Goal: Transaction & Acquisition: Purchase product/service

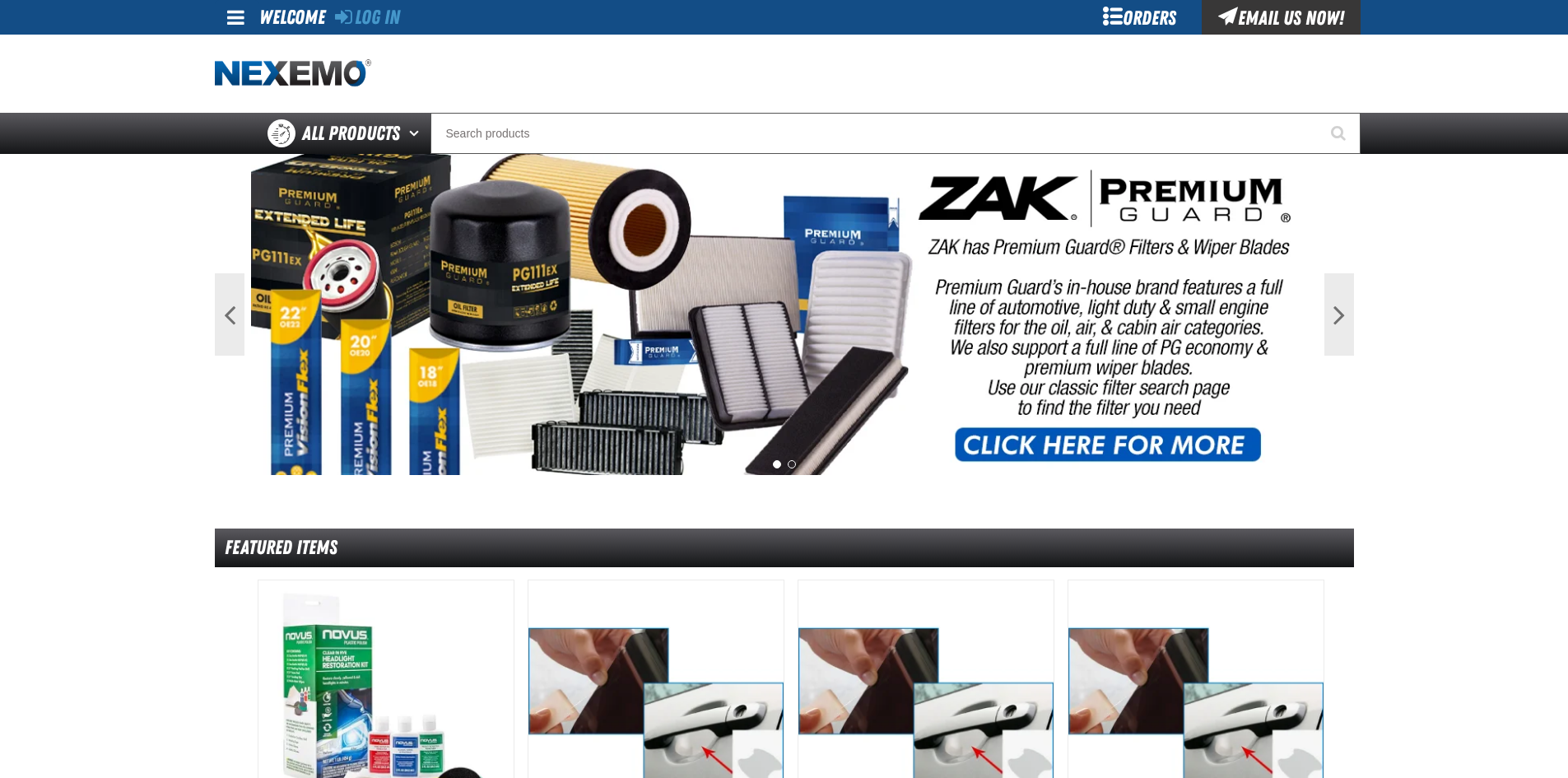
click at [1112, 16] on div "Orders" at bounding box center [1139, 17] width 124 height 35
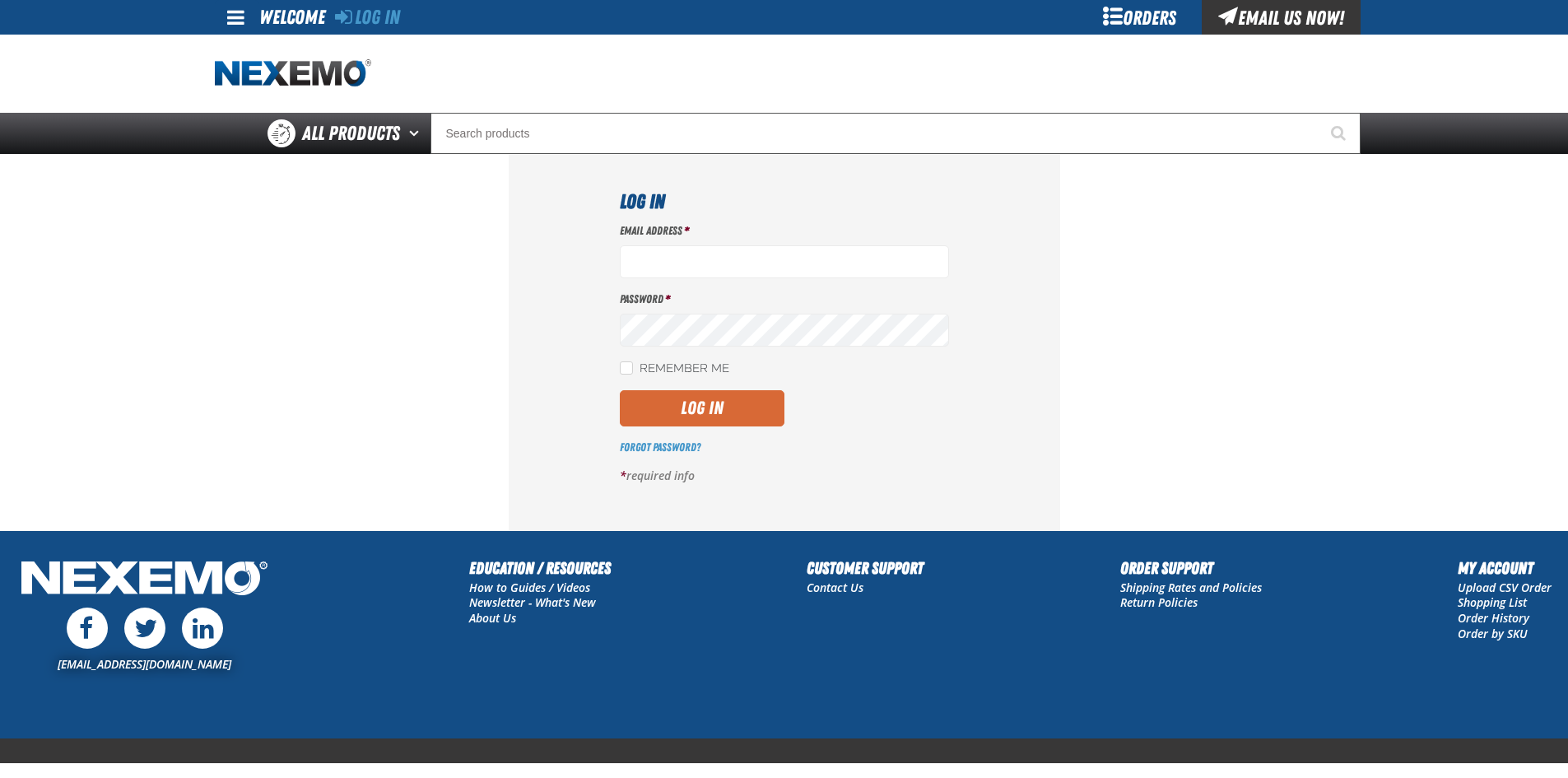
type input "[EMAIL_ADDRESS][DOMAIN_NAME]"
click at [678, 411] on button "Log In" at bounding box center [701, 408] width 165 height 36
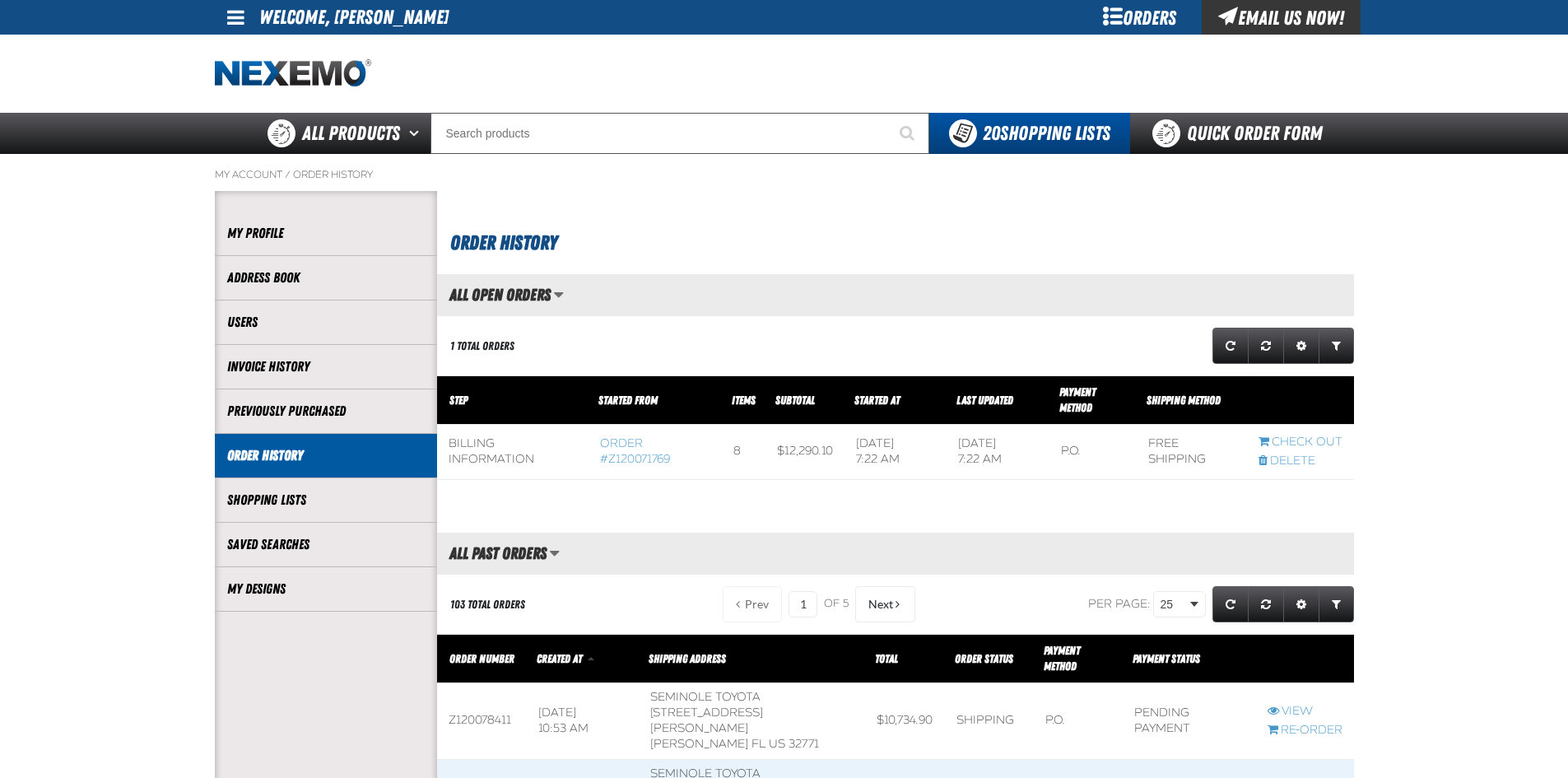
click at [1114, 17] on div "Orders" at bounding box center [1139, 17] width 124 height 35
click at [1005, 136] on span "20 Shopping Lists" at bounding box center [1046, 133] width 127 height 23
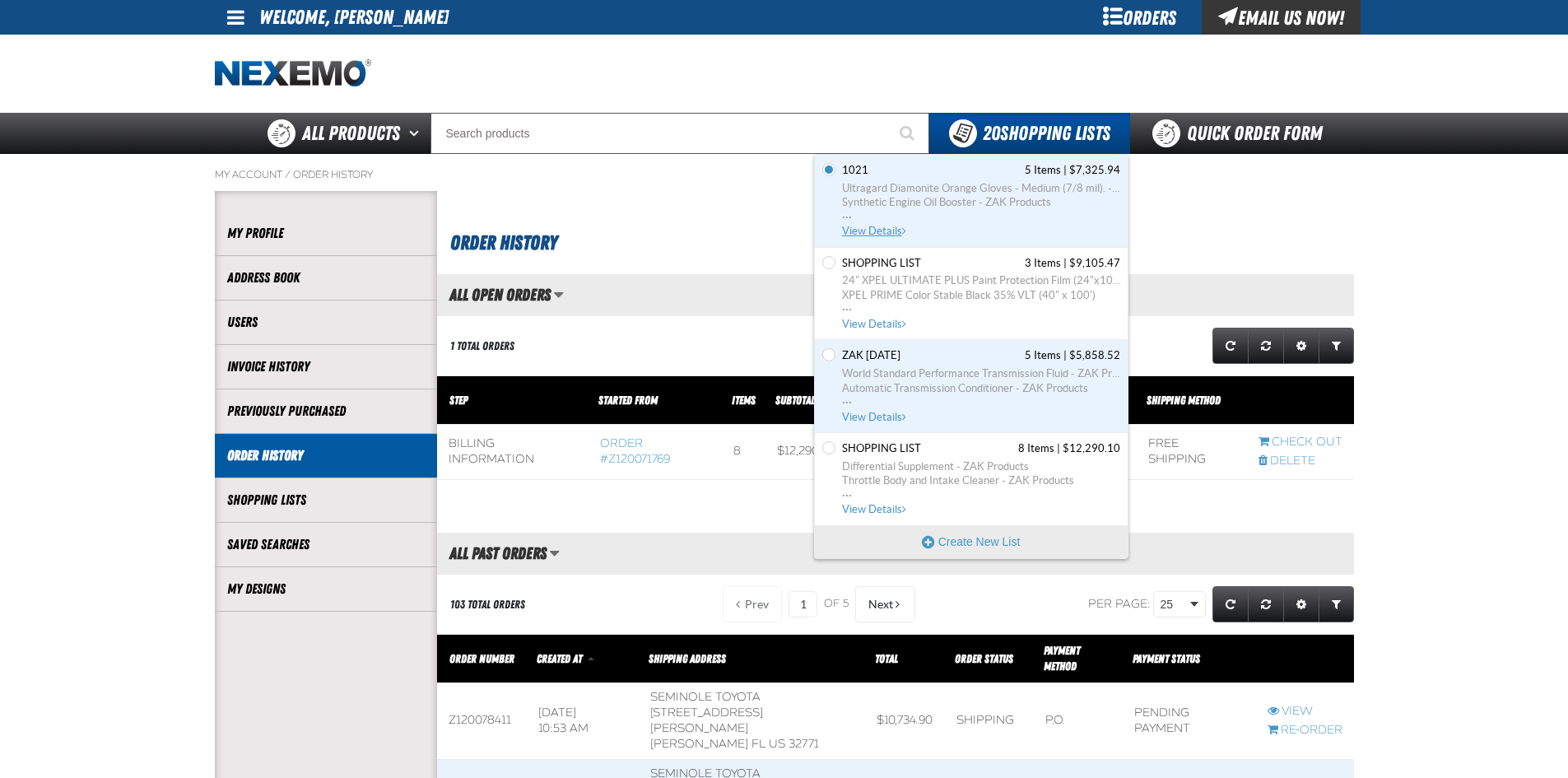
click at [972, 206] on span "Synthetic Engine Oil Booster - ZAK Products" at bounding box center [981, 203] width 278 height 15
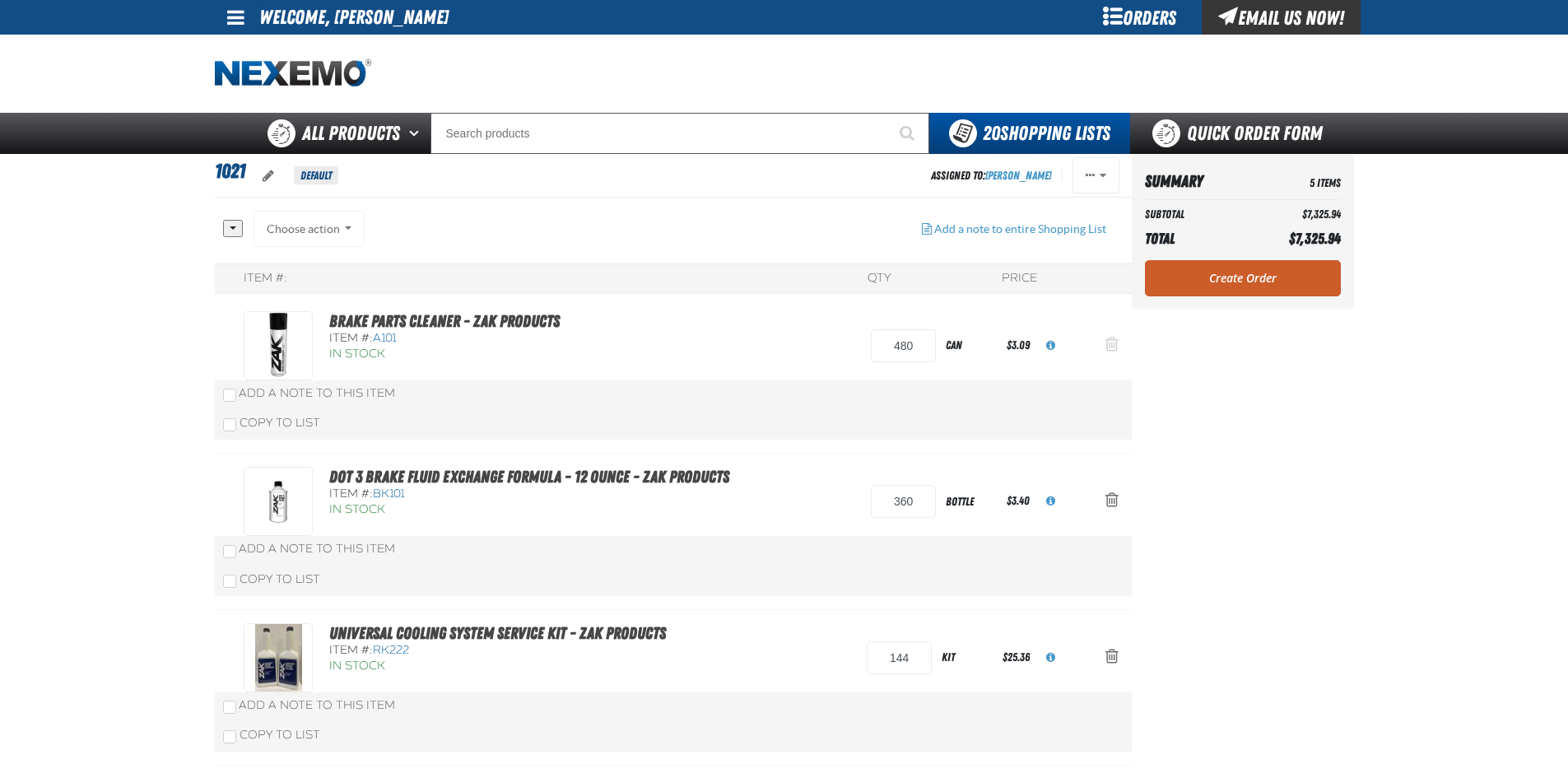
click at [1105, 344] on span "Action Remove Brake Parts Cleaner - ZAK Products from 1021" at bounding box center [1112, 343] width 13 height 16
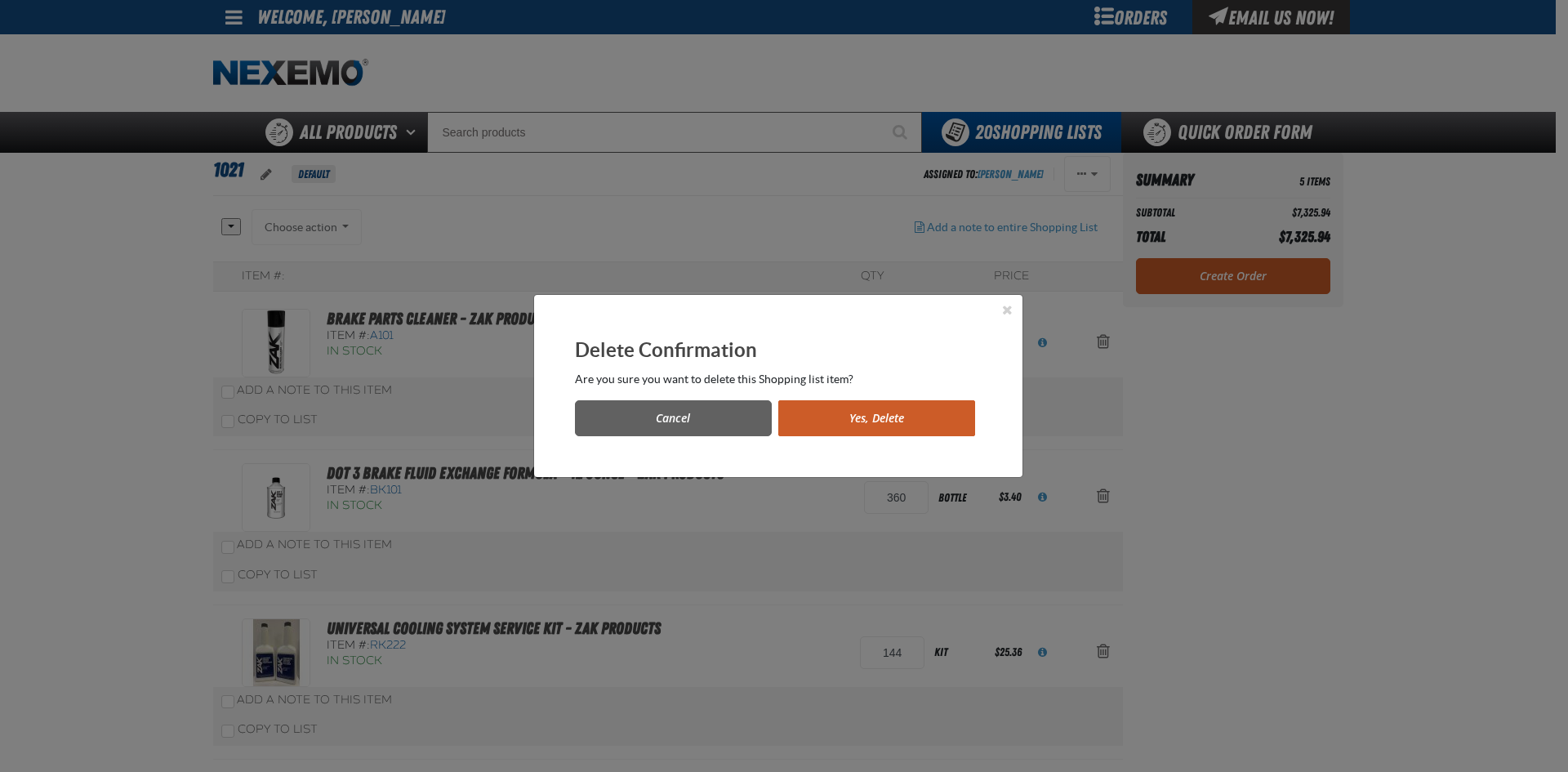
click at [191, 438] on div "Delete Confirmation Are you sure you want to delete this Shopping list item? Ca…" at bounding box center [784, 386] width 1568 height 772
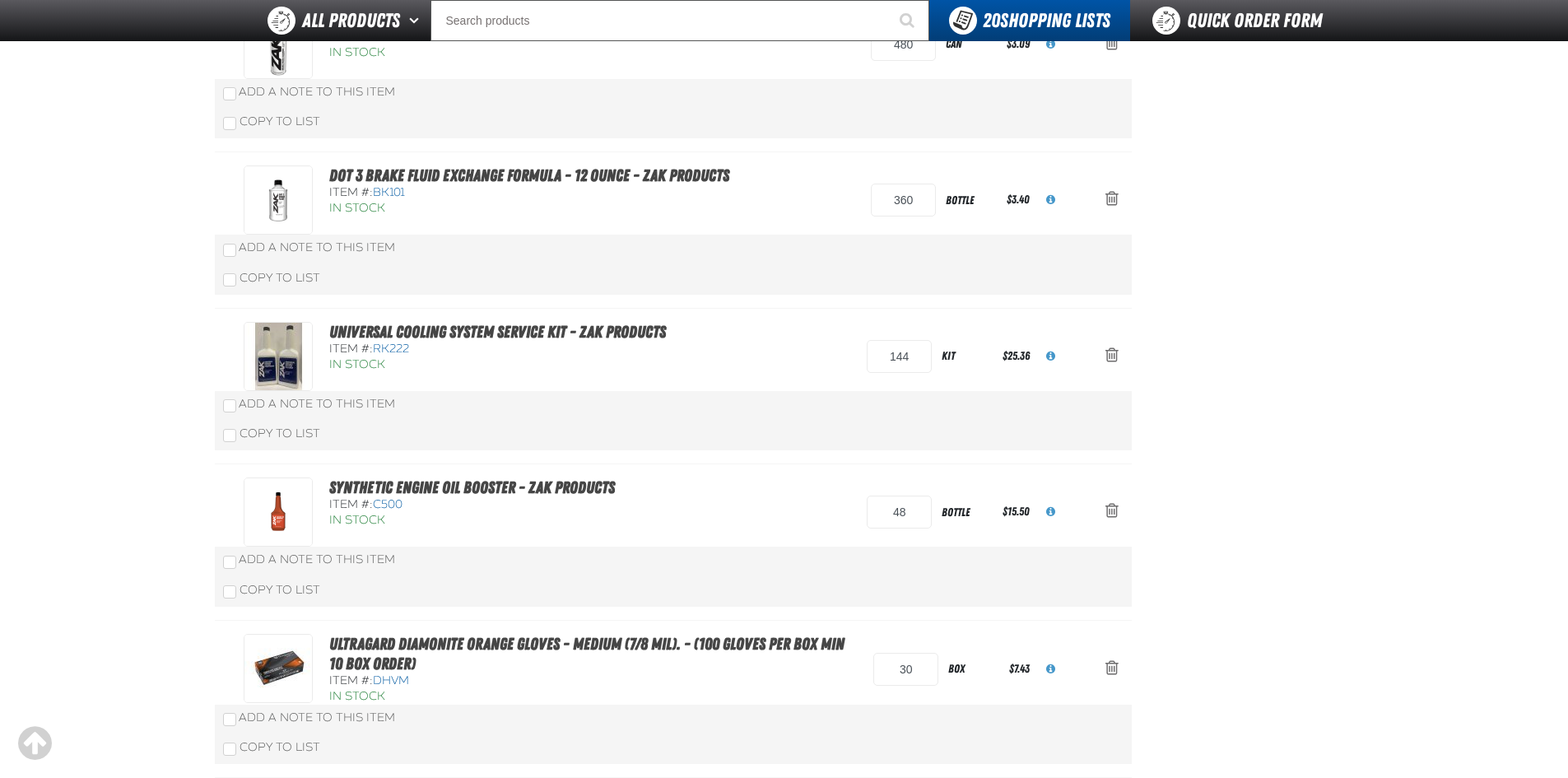
scroll to position [246, 0]
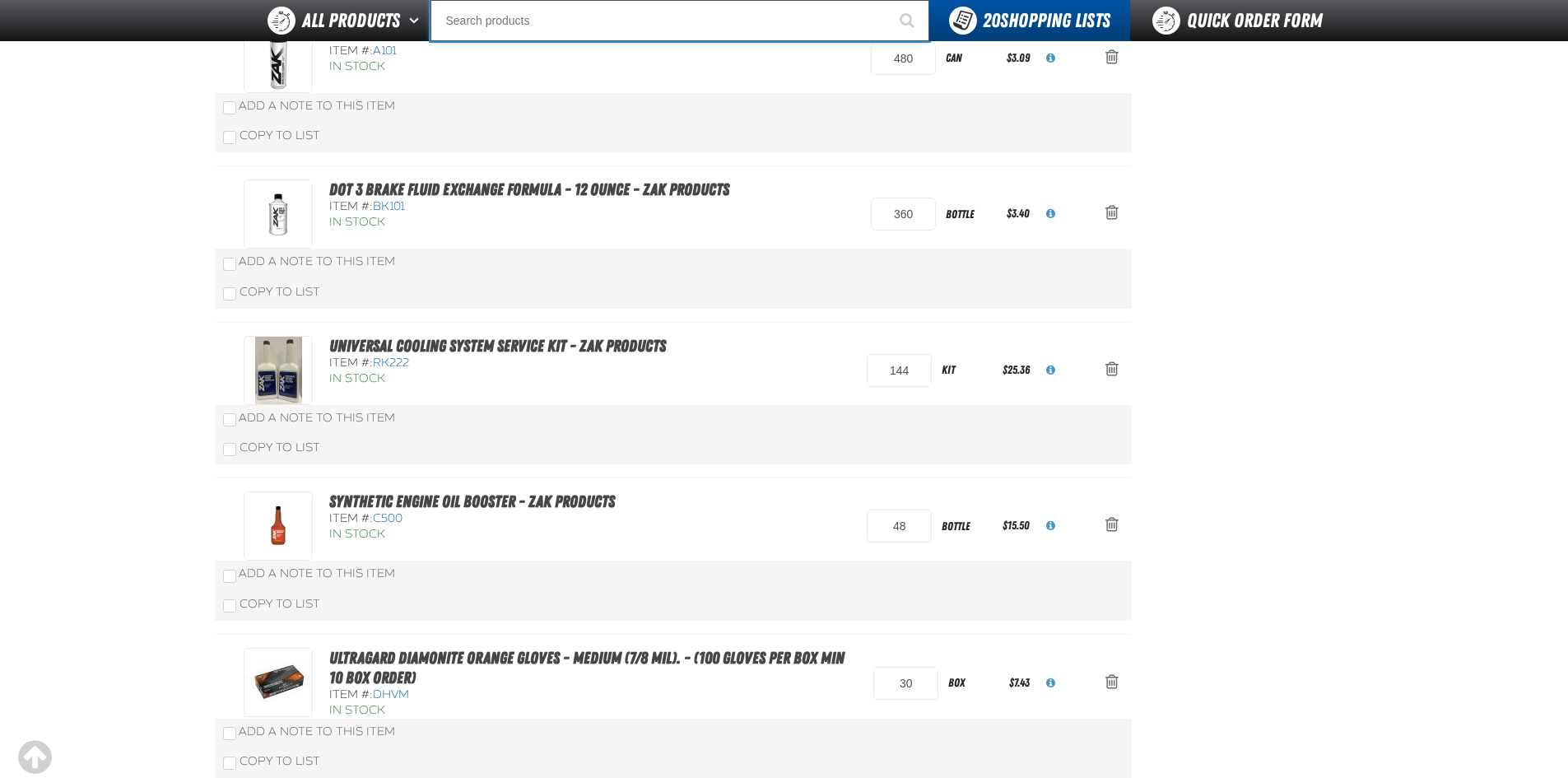
click at [497, 24] on input "Search" at bounding box center [680, 21] width 499 height 41
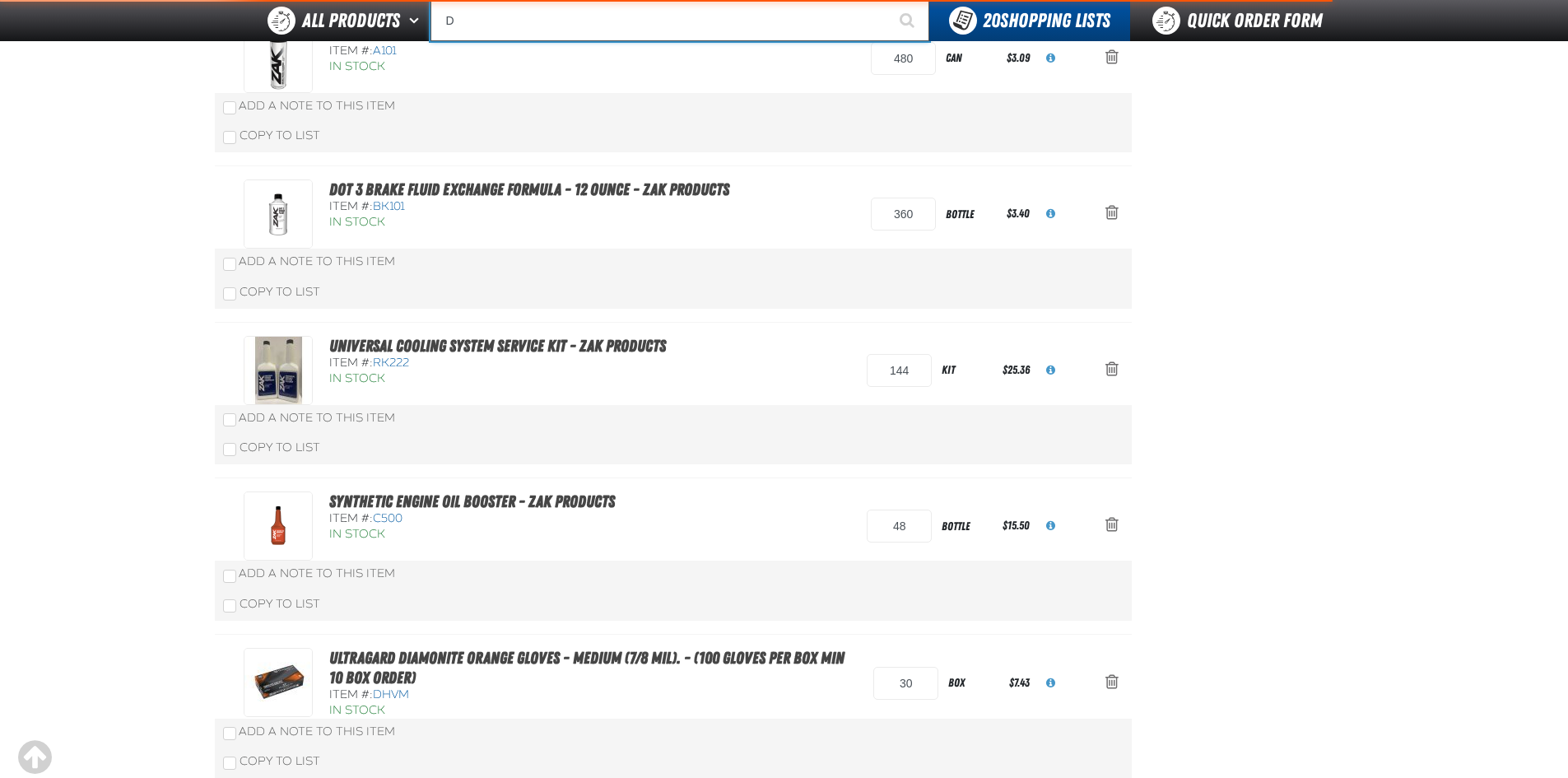
type input "DH"
type input "DHC Deluxe Battery Tester"
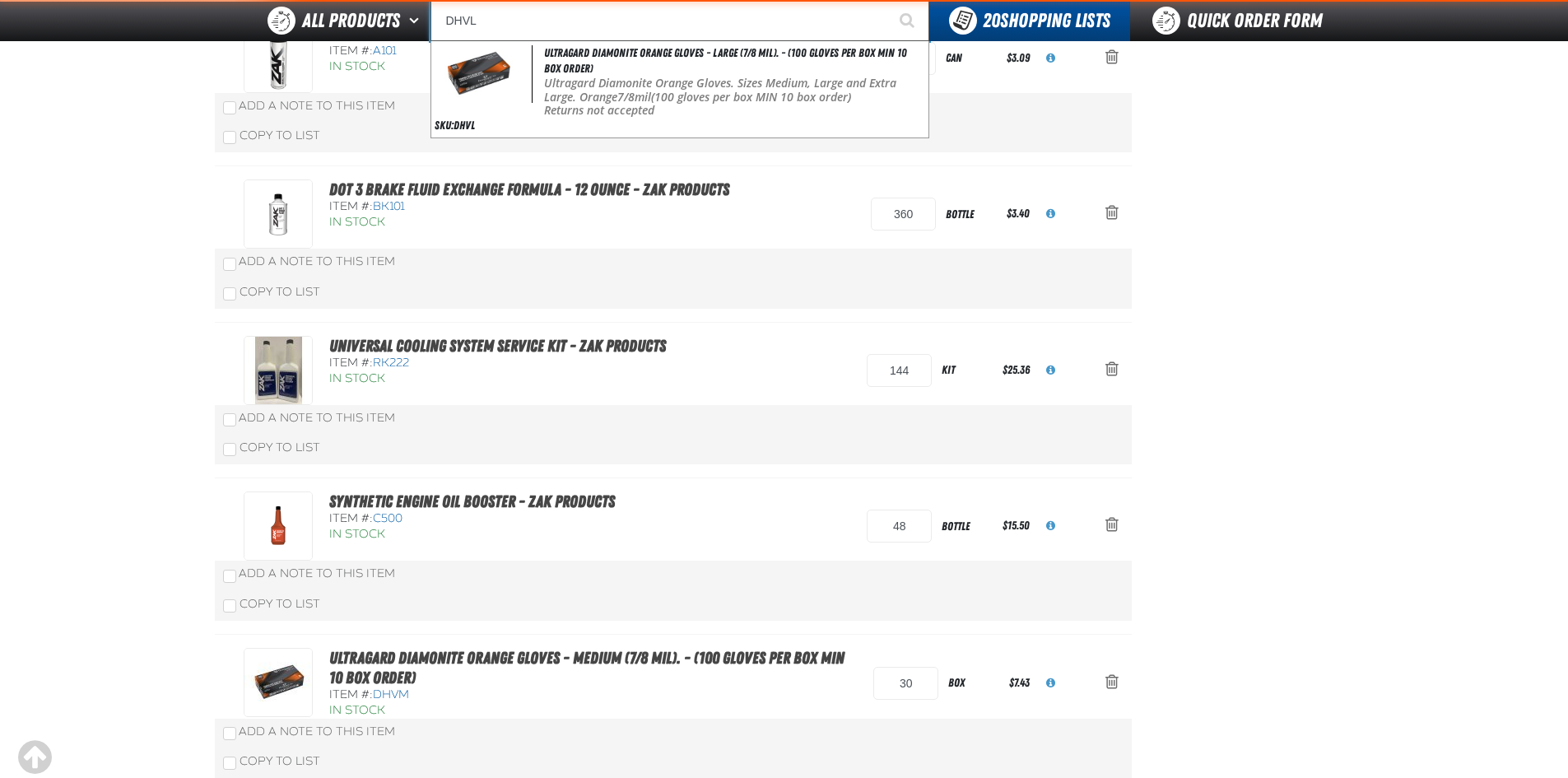
type input "DHVL"
click at [888, 0] on button "Start Searching" at bounding box center [909, 21] width 41 height 41
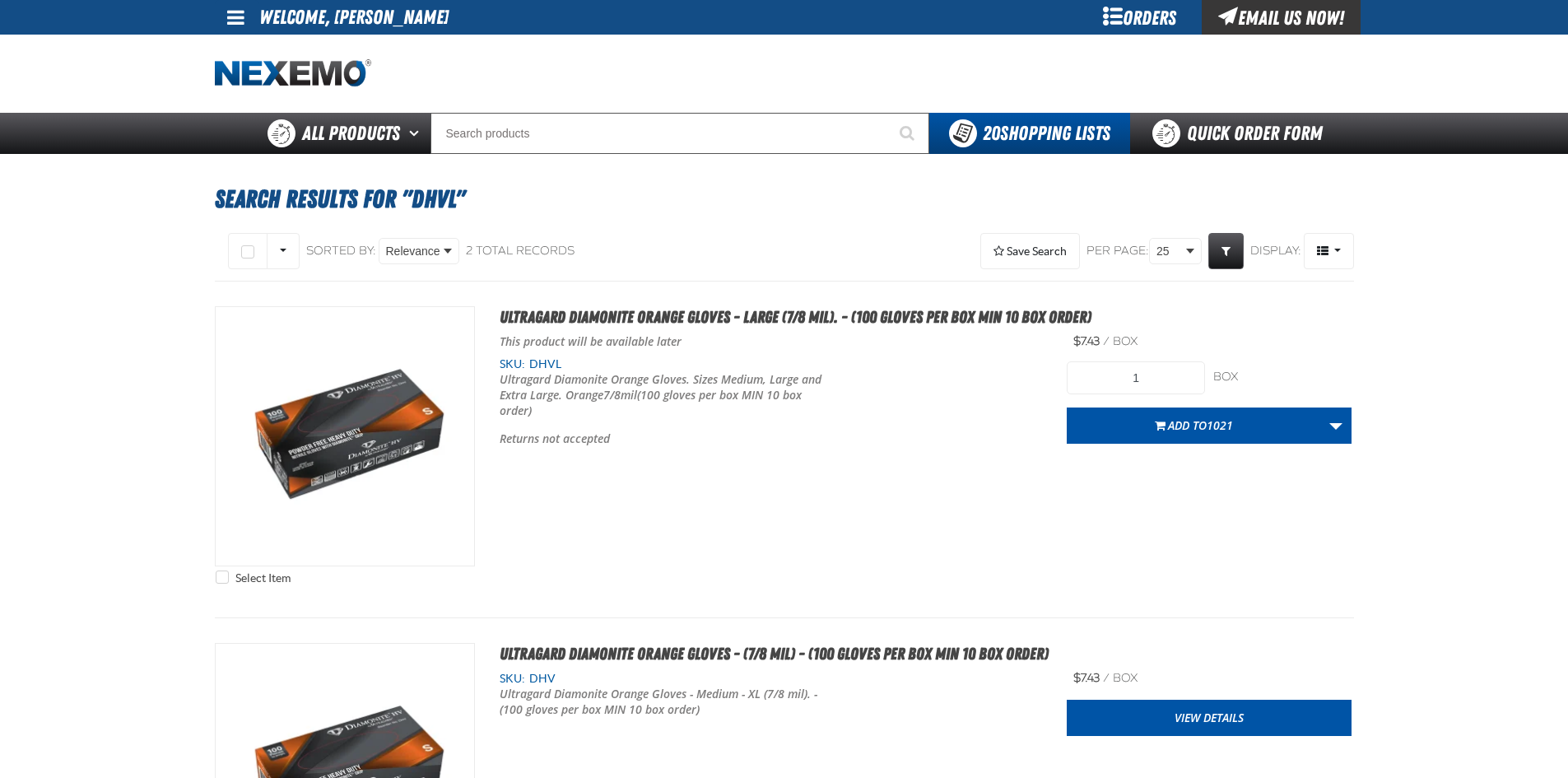
drag, startPoint x: 644, startPoint y: 193, endPoint x: 679, endPoint y: 232, distance: 52.4
click at [644, 193] on h1 "Search Results for "DHVL"" at bounding box center [784, 199] width 1139 height 44
click at [1145, 382] on input "1" at bounding box center [1135, 377] width 139 height 33
type input "50"
click at [918, 443] on div "Ultragard Diamonite Orange Gloves. Sizes Medium, Large and Extra Large. Orange …" at bounding box center [771, 410] width 543 height 75
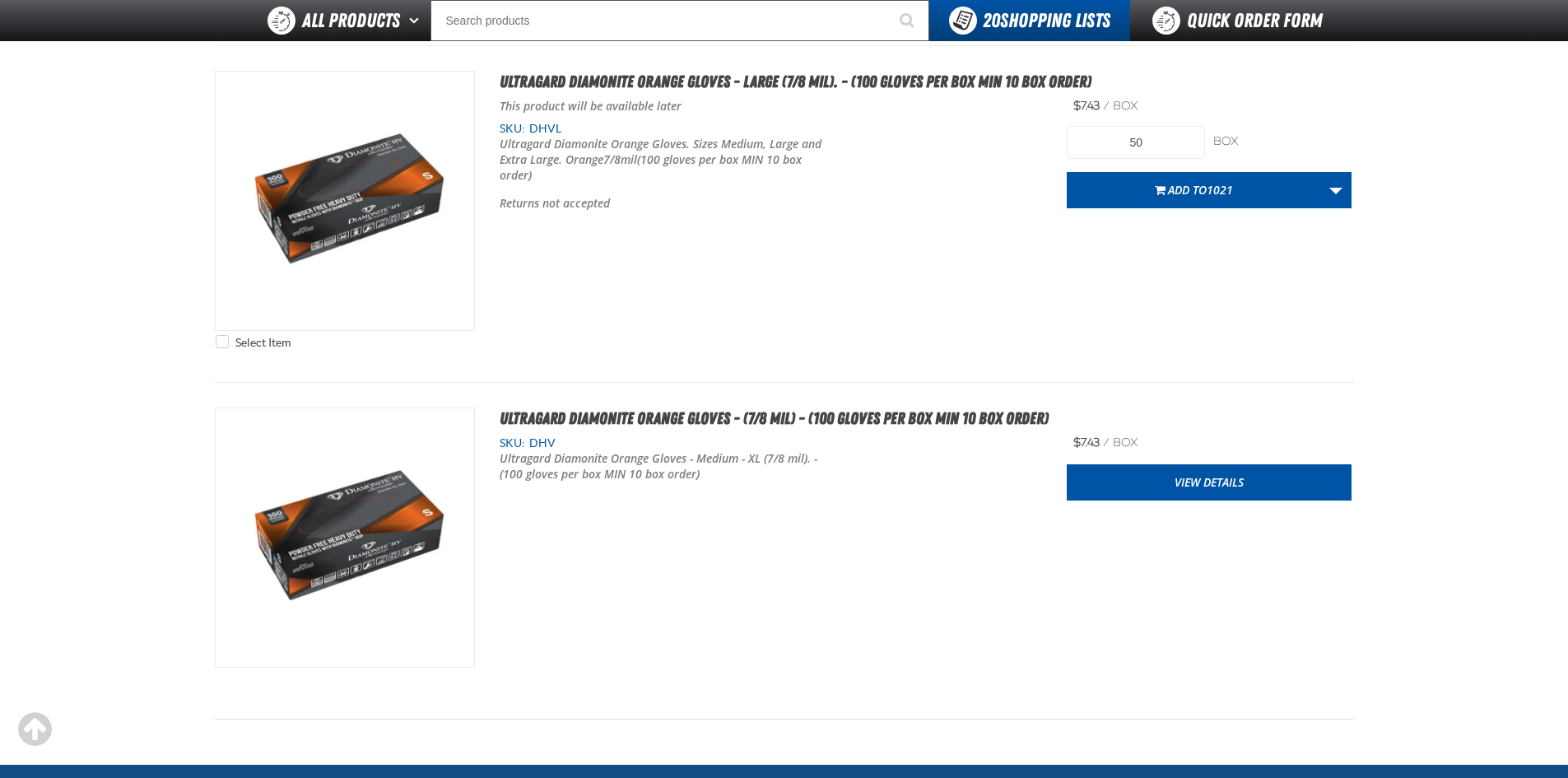
scroll to position [165, 0]
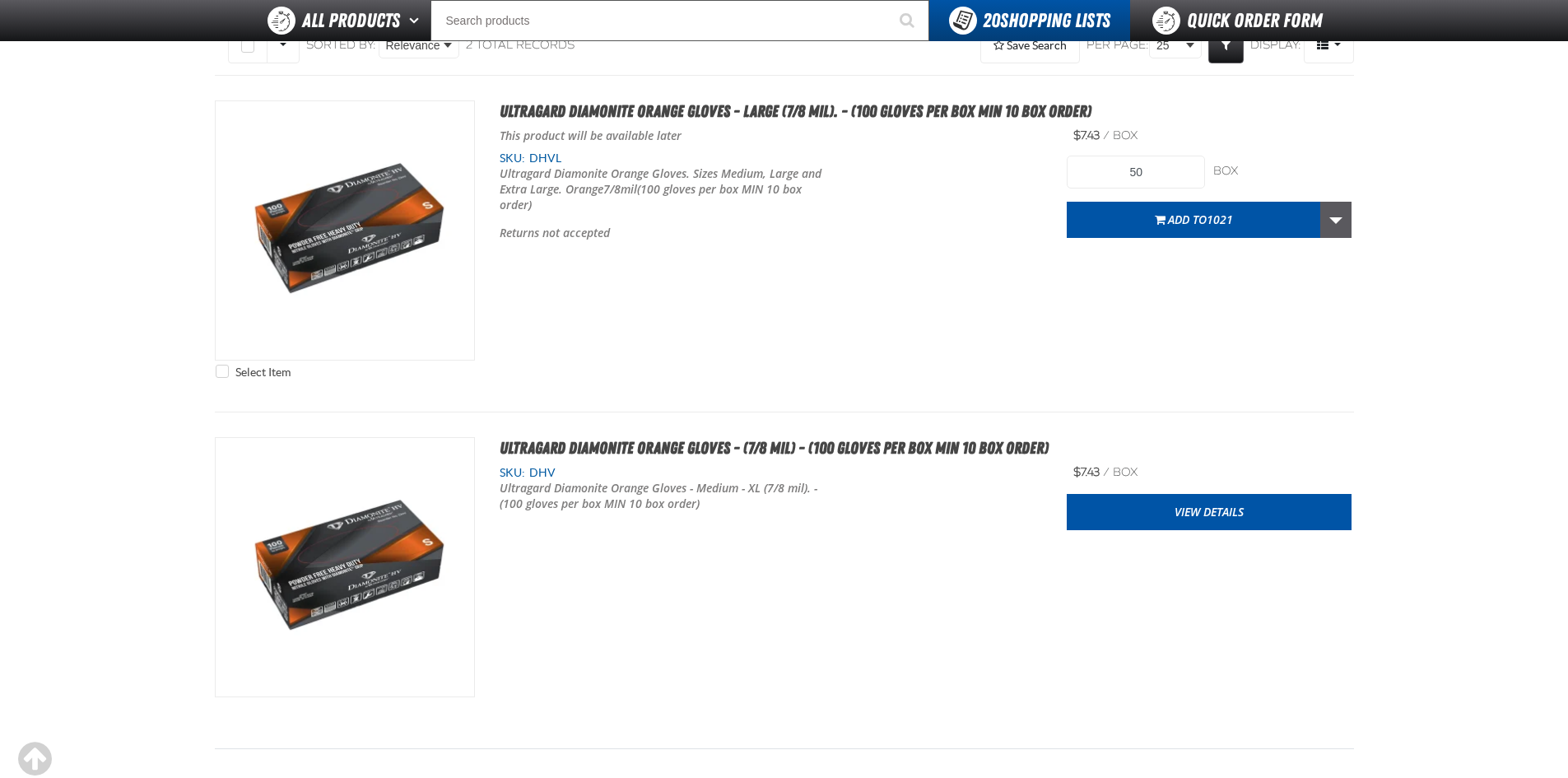
click at [1342, 215] on link "More Actions" at bounding box center [1335, 220] width 31 height 36
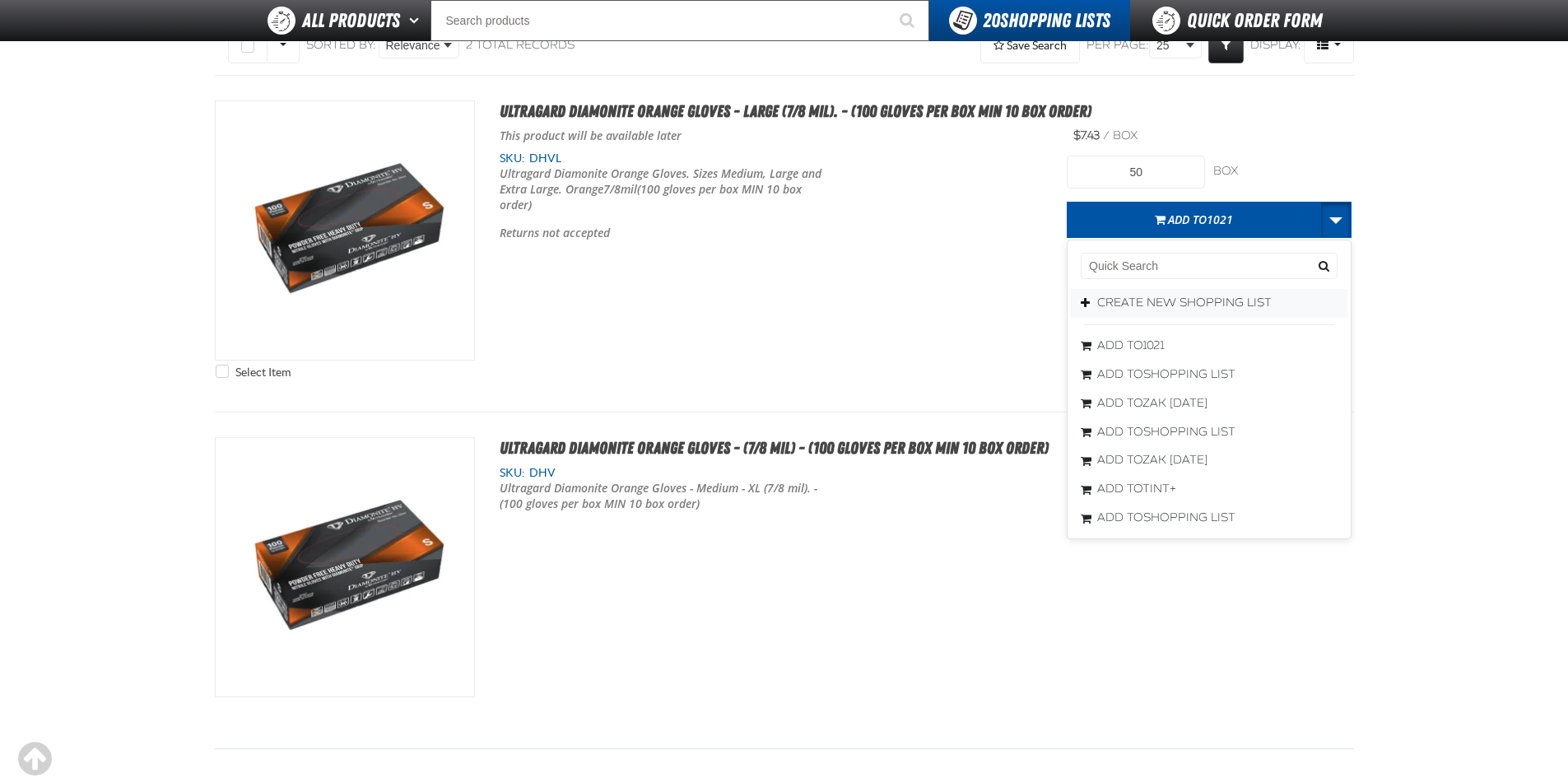
click at [1138, 294] on button "Create New Shopping List" at bounding box center [1209, 303] width 276 height 29
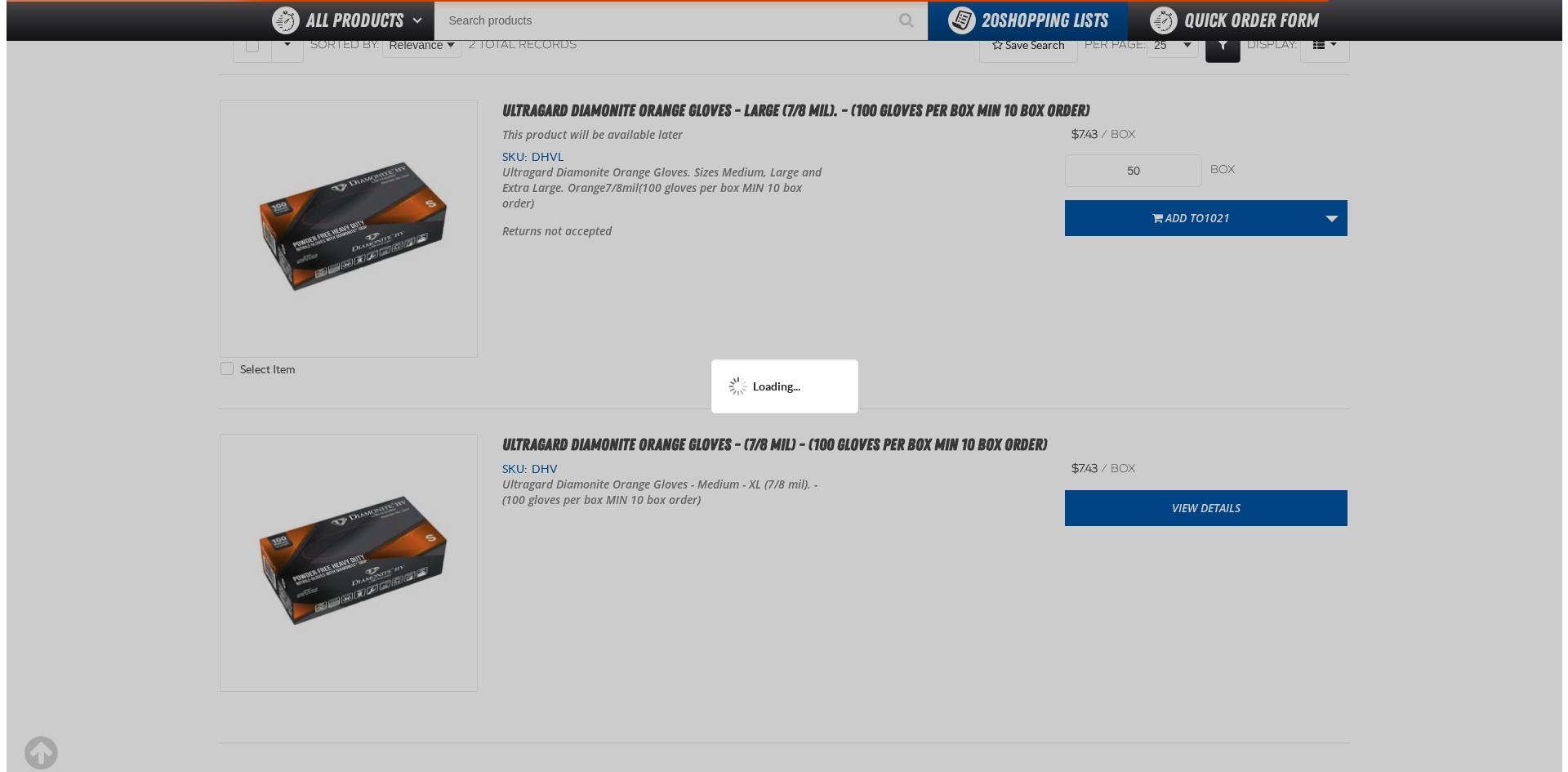
scroll to position [0, 0]
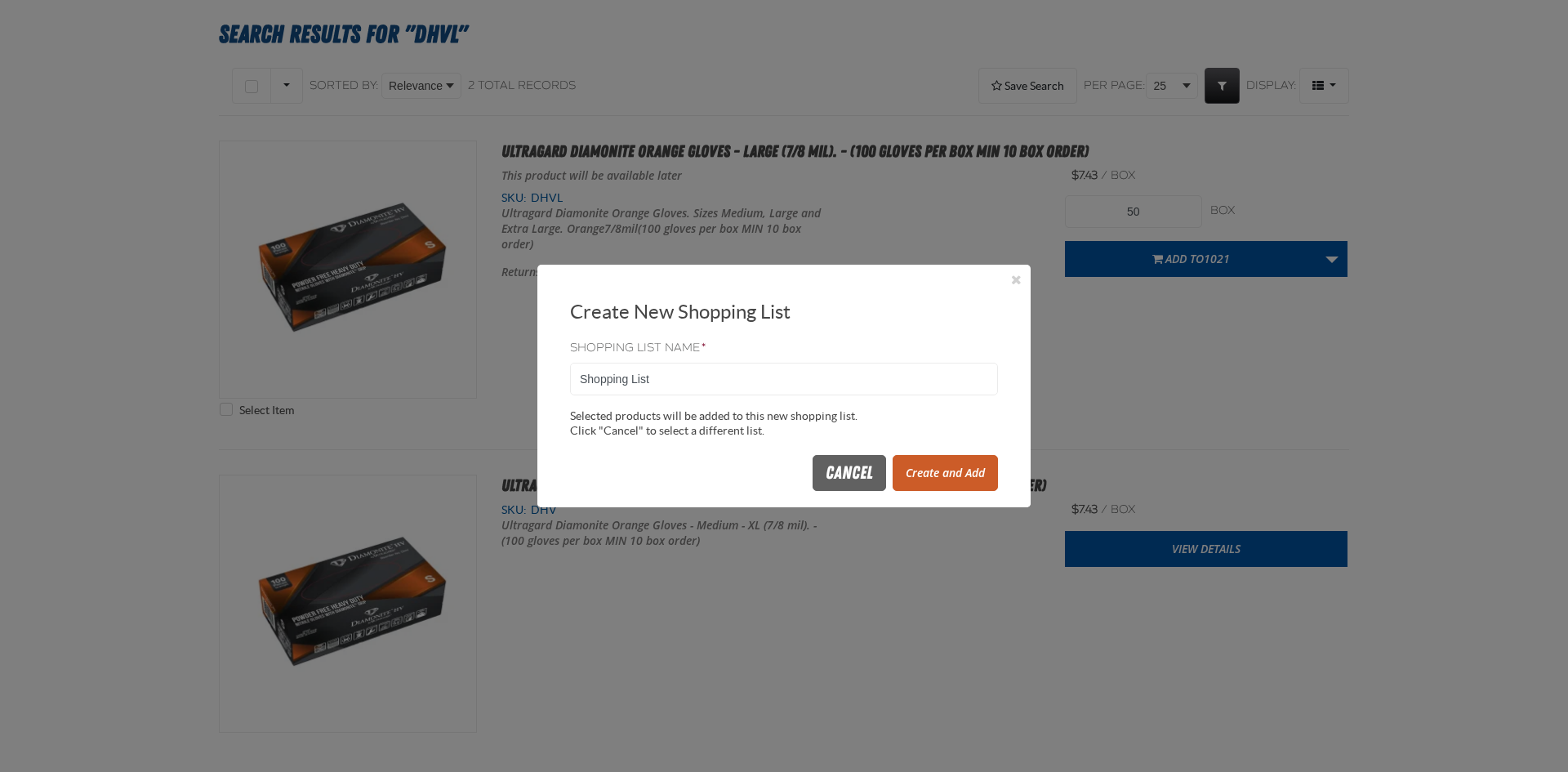
drag, startPoint x: 598, startPoint y: 381, endPoint x: 477, endPoint y: 395, distance: 121.8
click at [477, 395] on body "Skip to Main Content Staging Site 5.1 Upgrade Site My Account My Account Suppor…" at bounding box center [784, 488] width 1568 height 1304
type input "1234"
click at [928, 465] on button "Create and Add" at bounding box center [945, 473] width 106 height 36
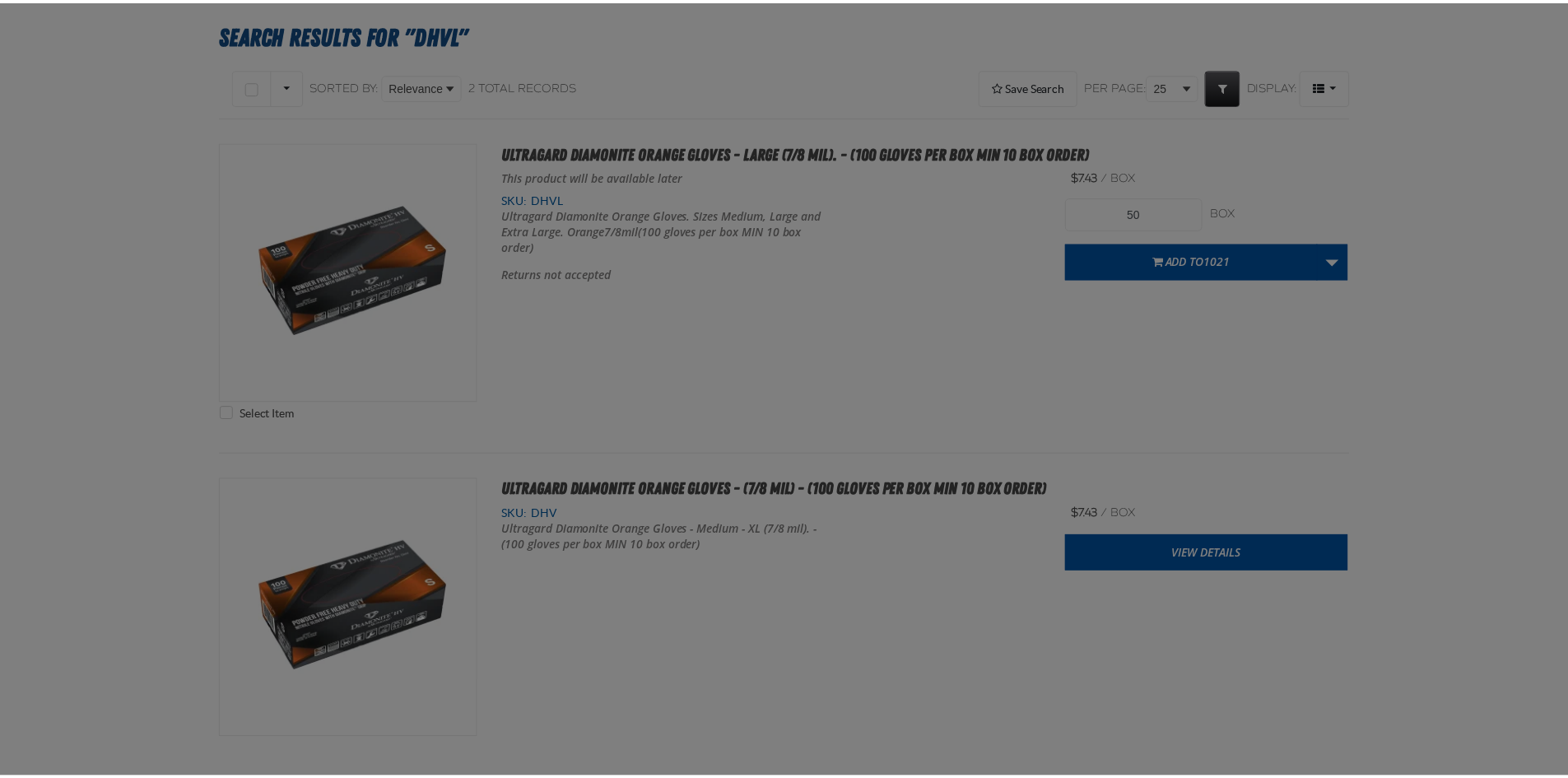
scroll to position [245, 0]
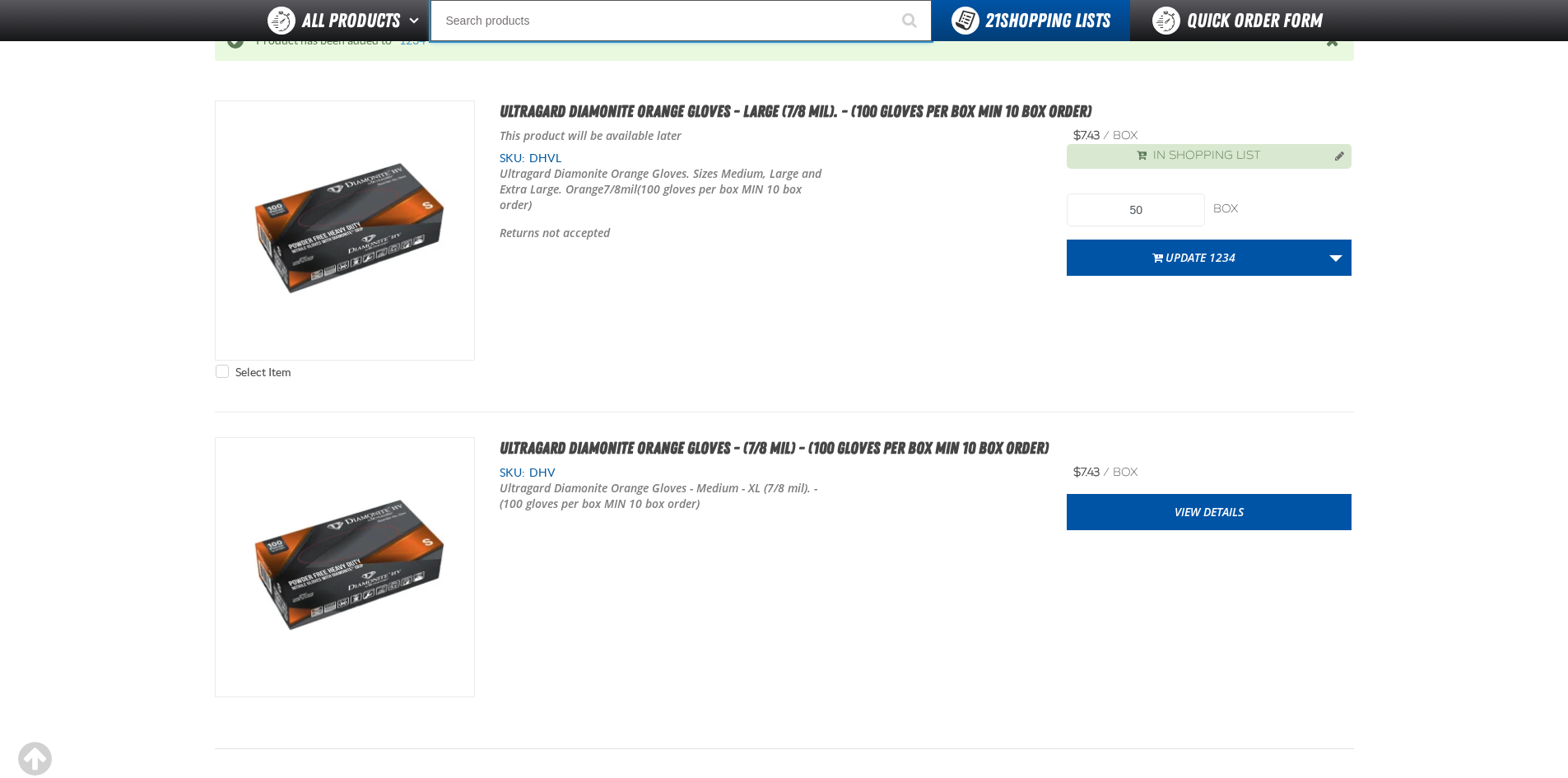
click at [550, 30] on input "Search" at bounding box center [682, 21] width 502 height 41
type input "D"
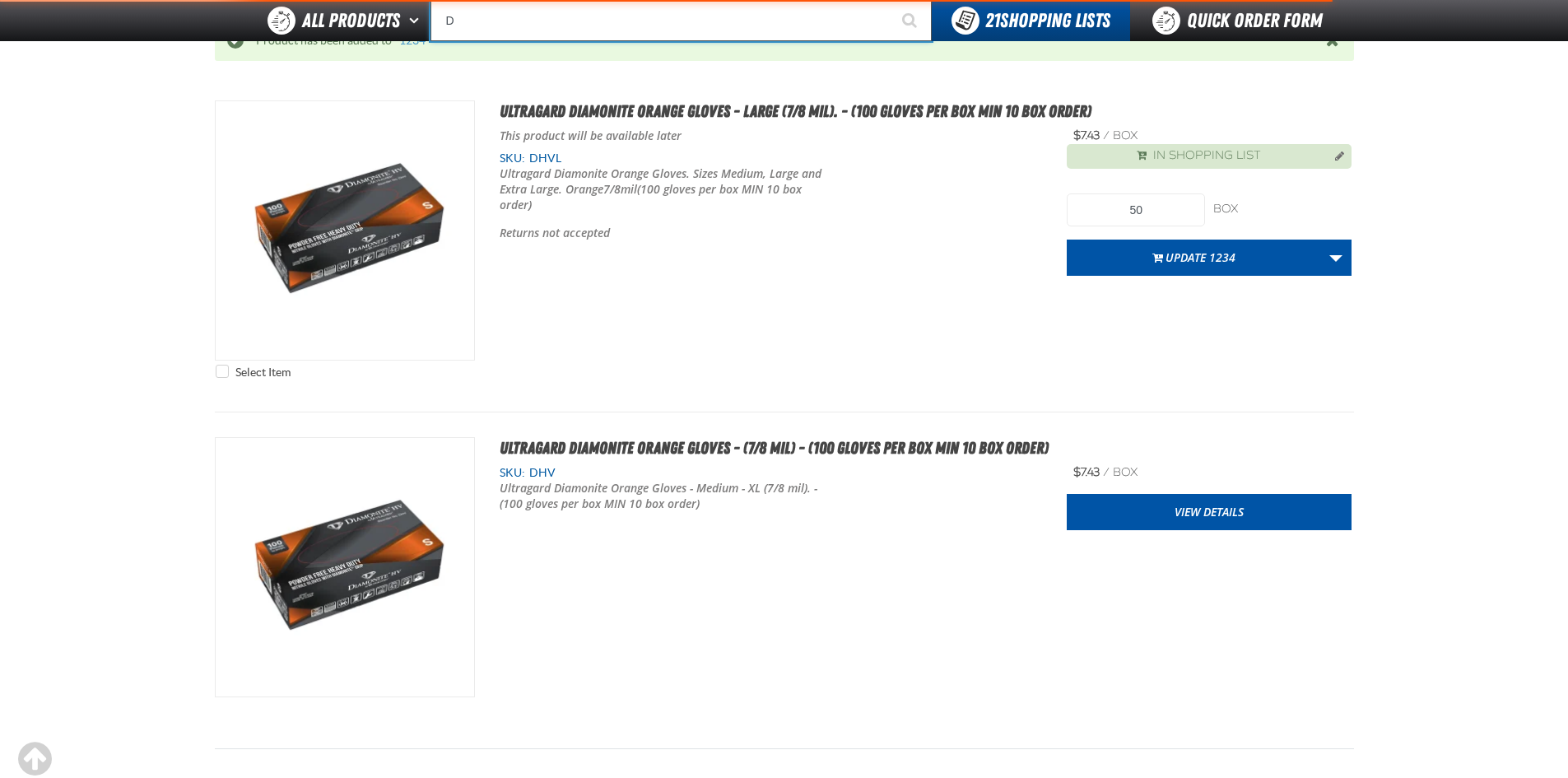
type input "D Alkaline Battery 1.5 Volt (ph)"
type input "DH"
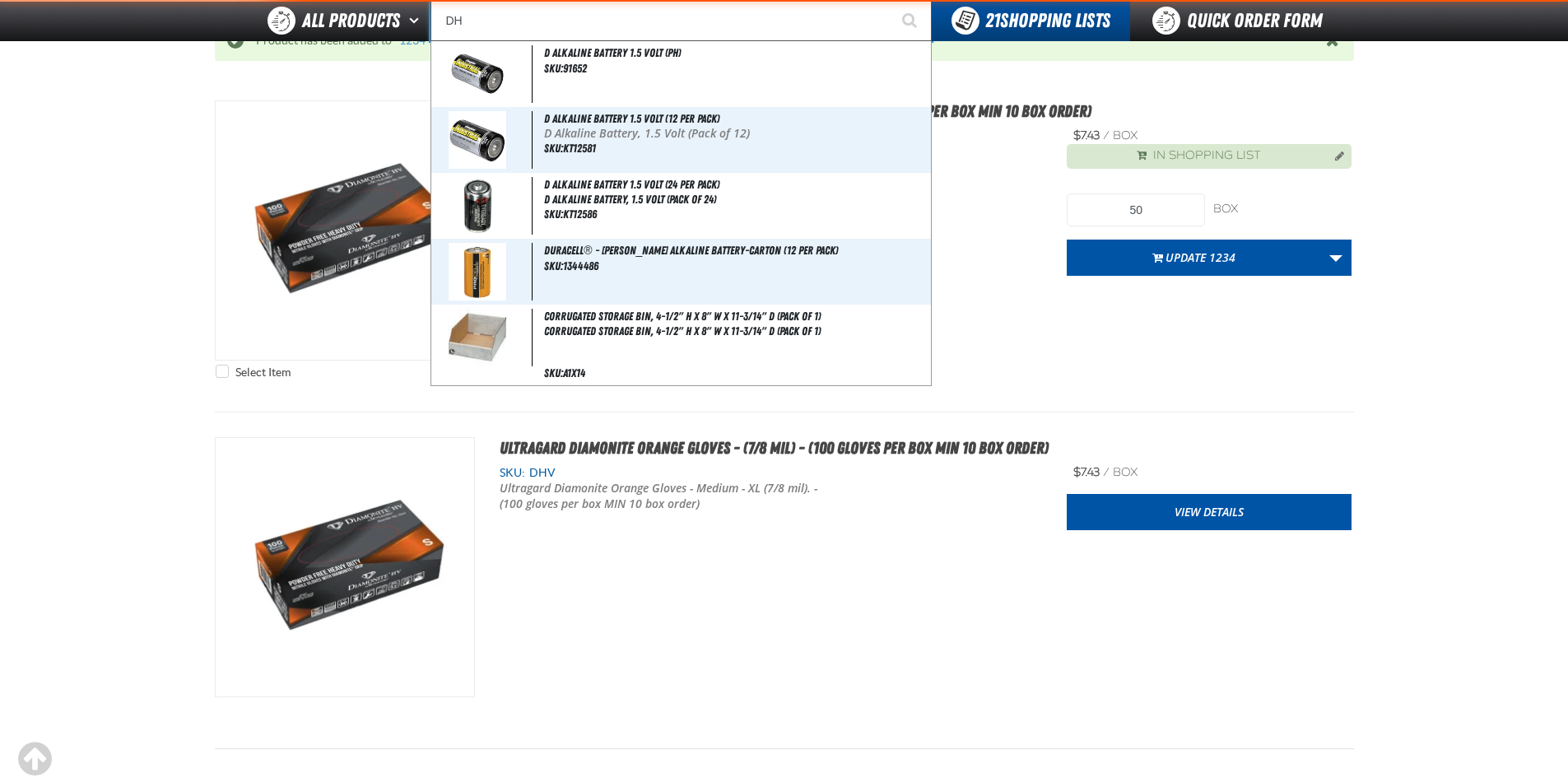
type input "DHC Deluxe Battery Tester"
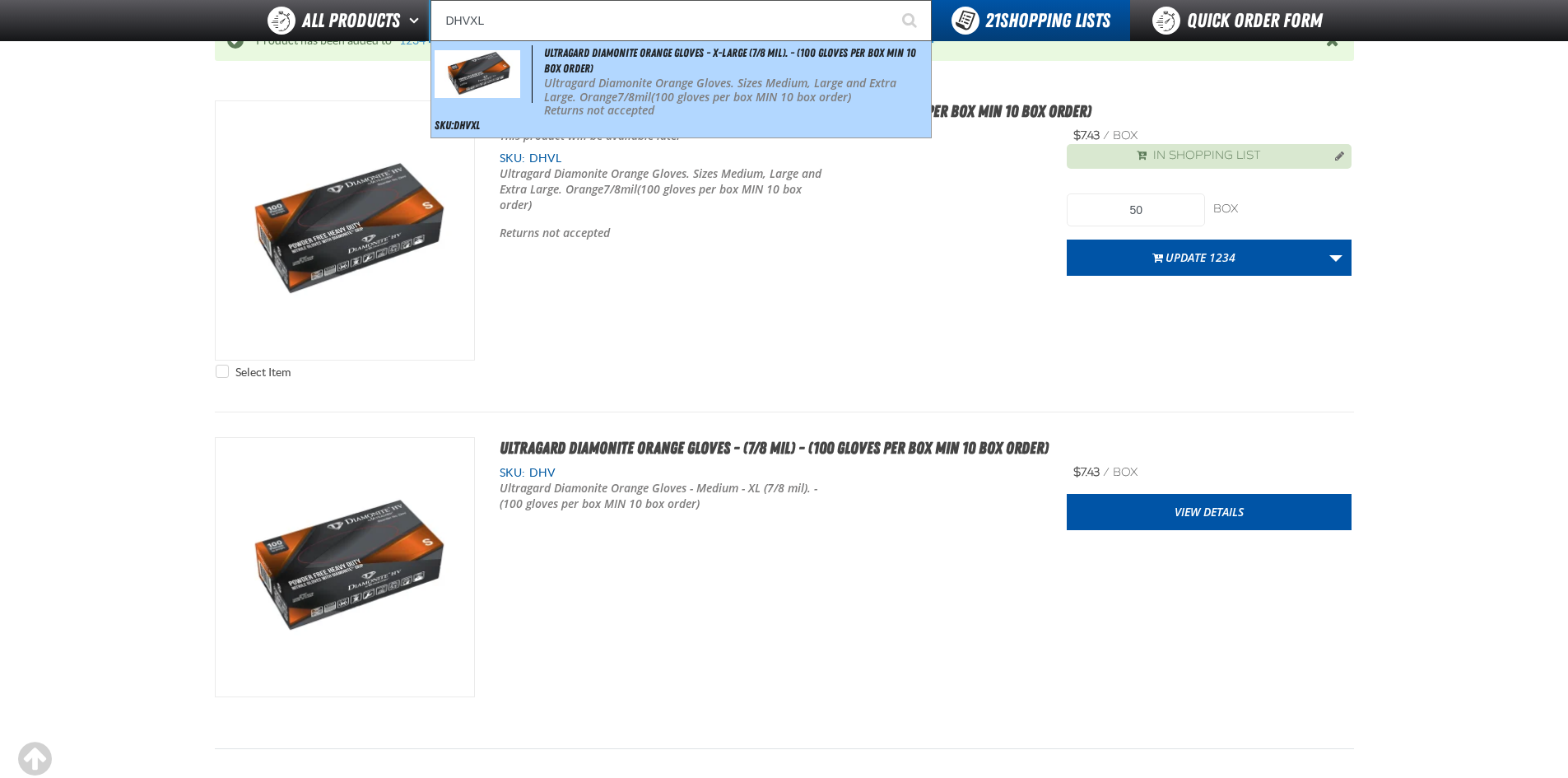
click at [646, 77] on p "Ultragard Diamonite Orange Gloves. Sizes Medium, Large and Extra Large. Orange …" at bounding box center [735, 91] width 383 height 28
type input "Ultragard Diamonite Orange Gloves - X-Large (7/8 mil). - (100 gloves per box MI…"
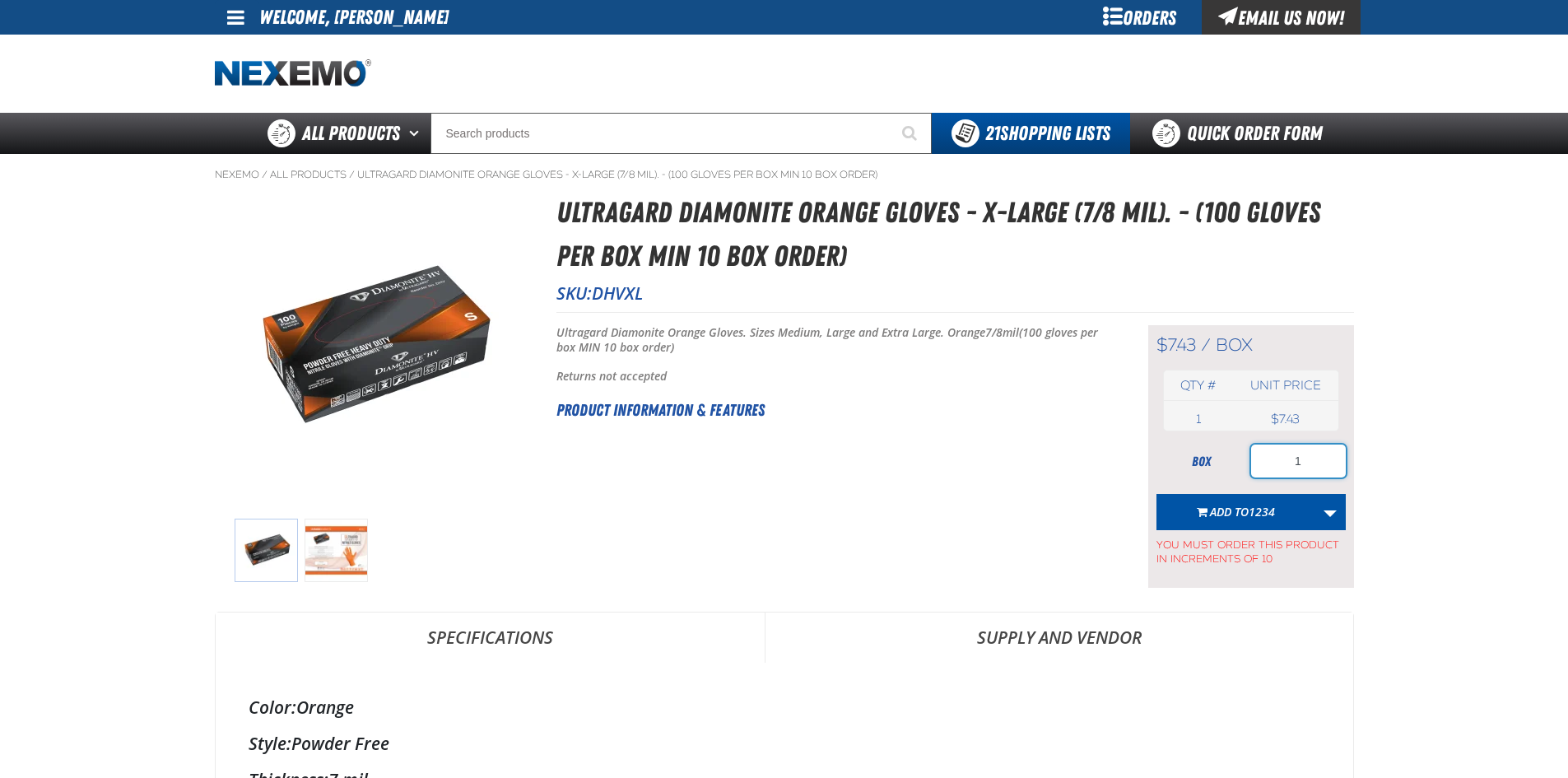
drag, startPoint x: 1299, startPoint y: 458, endPoint x: 1222, endPoint y: 450, distance: 77.4
click at [1287, 461] on input "1" at bounding box center [1298, 460] width 94 height 33
type input "50"
click at [1236, 519] on span "Add to 1234" at bounding box center [1242, 511] width 65 height 16
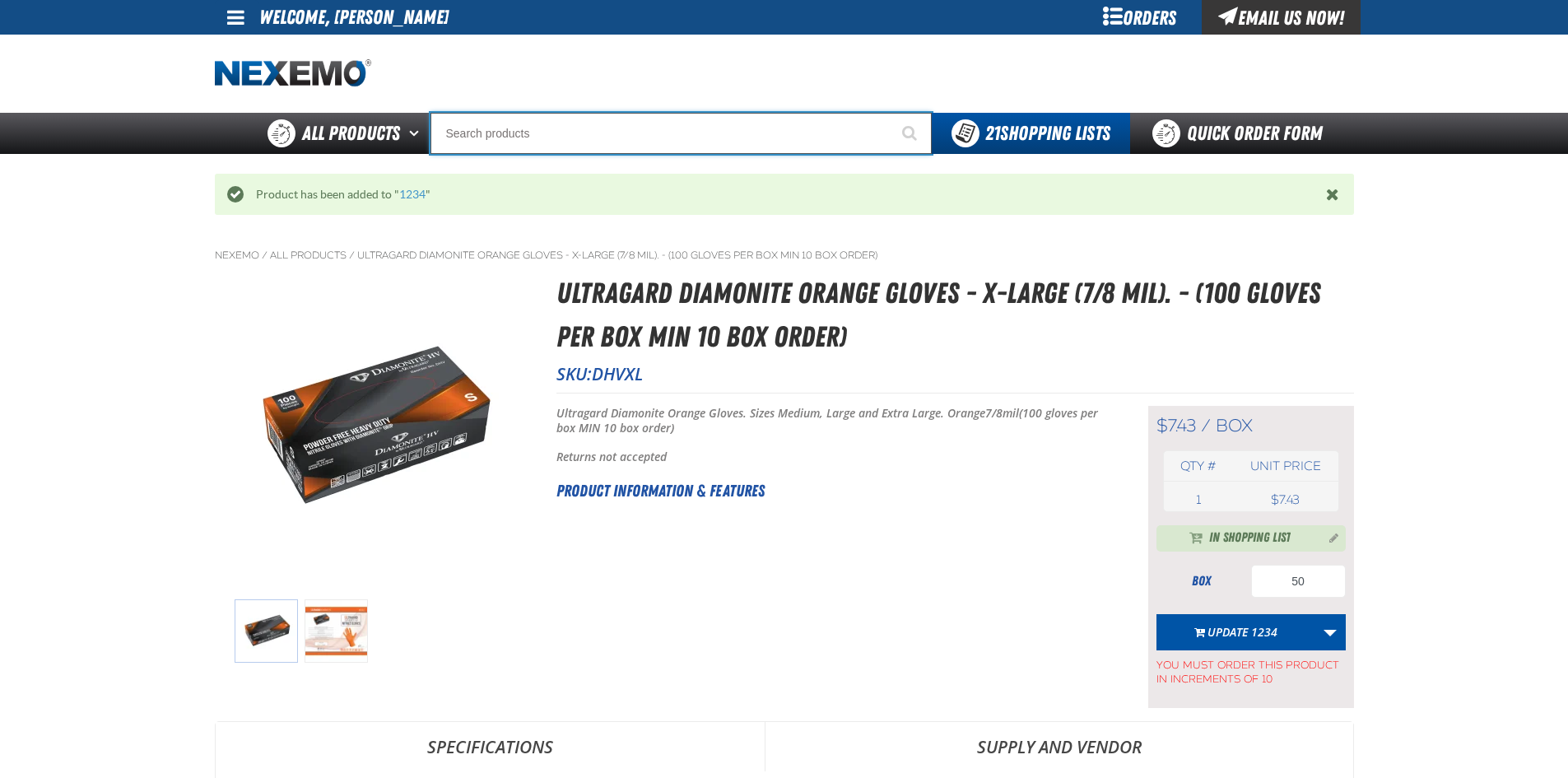
click at [575, 136] on input "Search" at bounding box center [682, 134] width 502 height 41
type input "D"
type input "D Alkaline Battery 1.5 Volt (ph)"
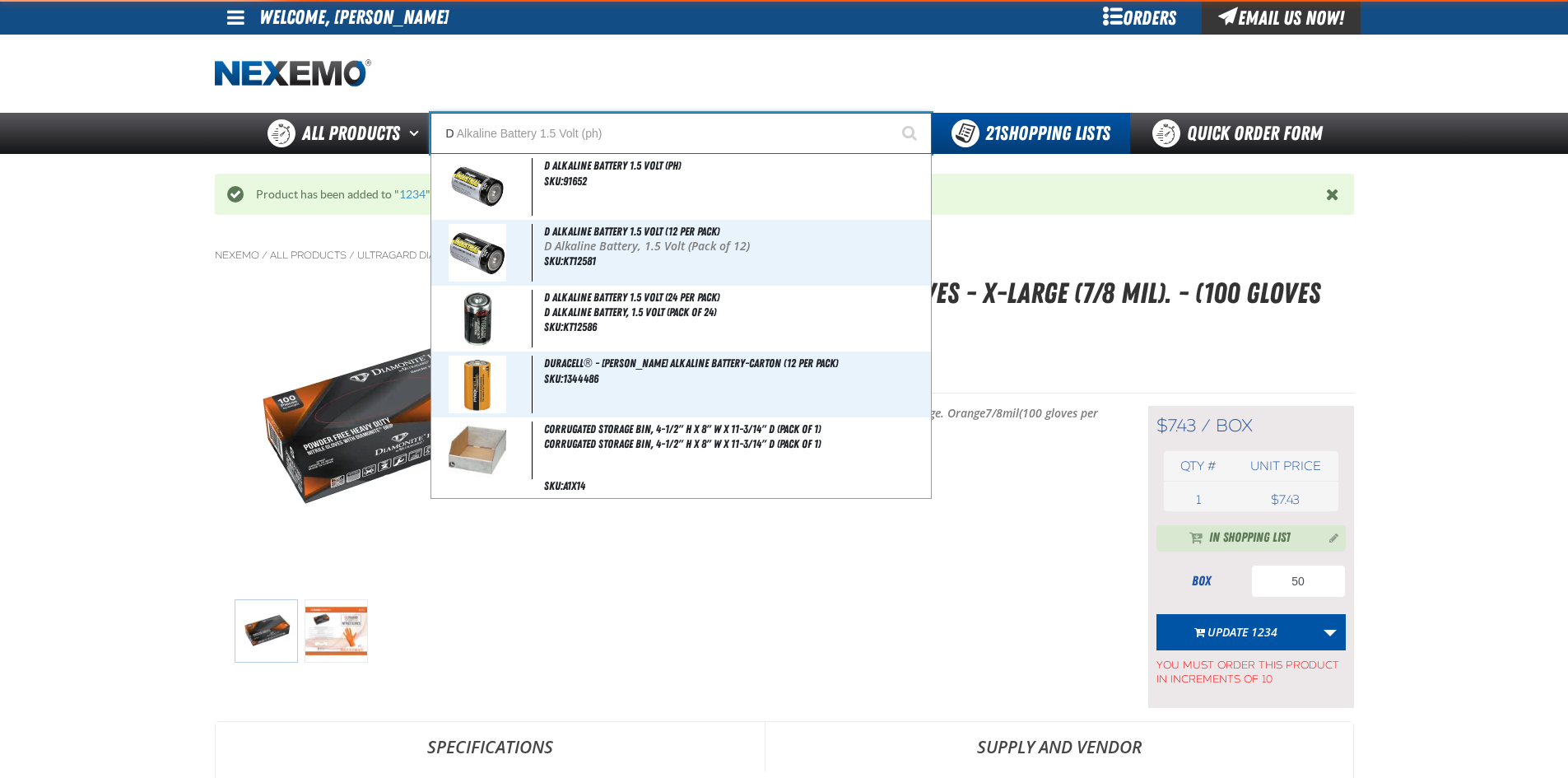
type input "DH"
type input "DHC Deluxe Battery Tester"
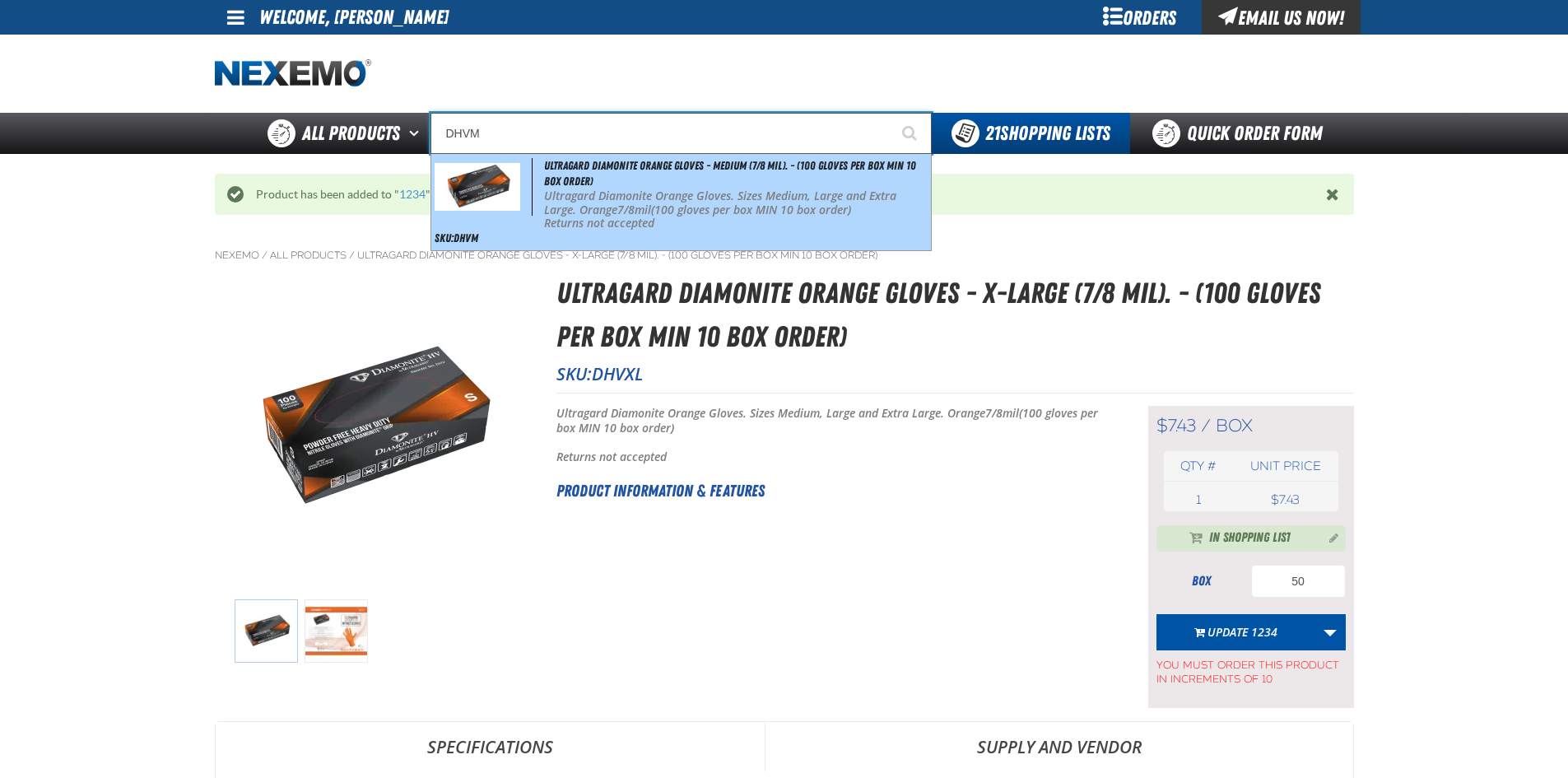
click at [615, 190] on p "Ultragard Diamonite Orange Gloves. Sizes Medium, Large and Extra Large. Orange …" at bounding box center [735, 204] width 383 height 28
type input "Ultragard Diamonite Orange Gloves - Medium (7/8 mil). - (100 gloves per box MIN…"
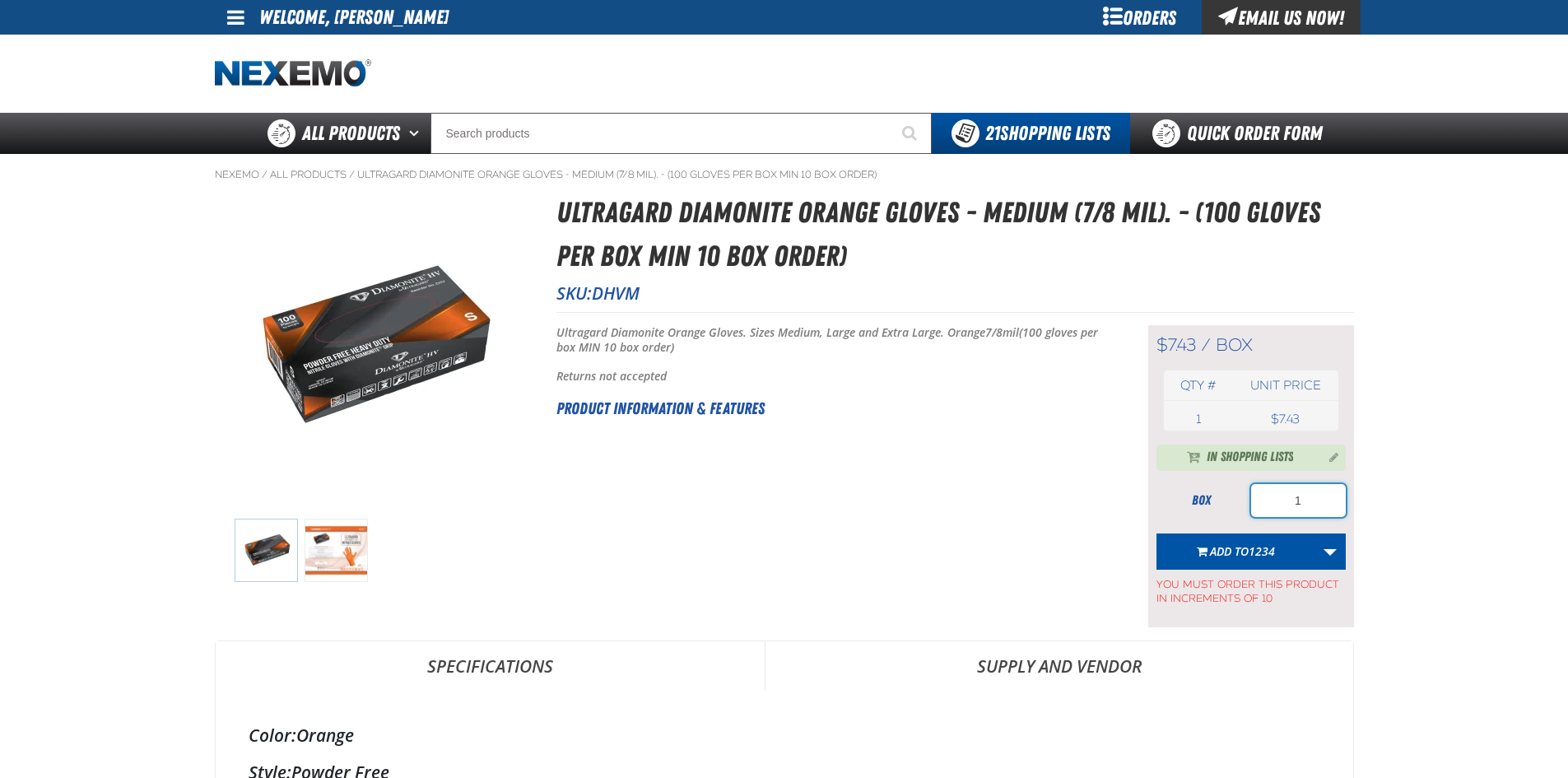
drag, startPoint x: 1300, startPoint y: 508, endPoint x: 1266, endPoint y: 510, distance: 34.1
click at [1267, 510] on input "1" at bounding box center [1298, 500] width 94 height 33
type input "20"
click at [1251, 548] on span "1234" at bounding box center [1262, 551] width 26 height 16
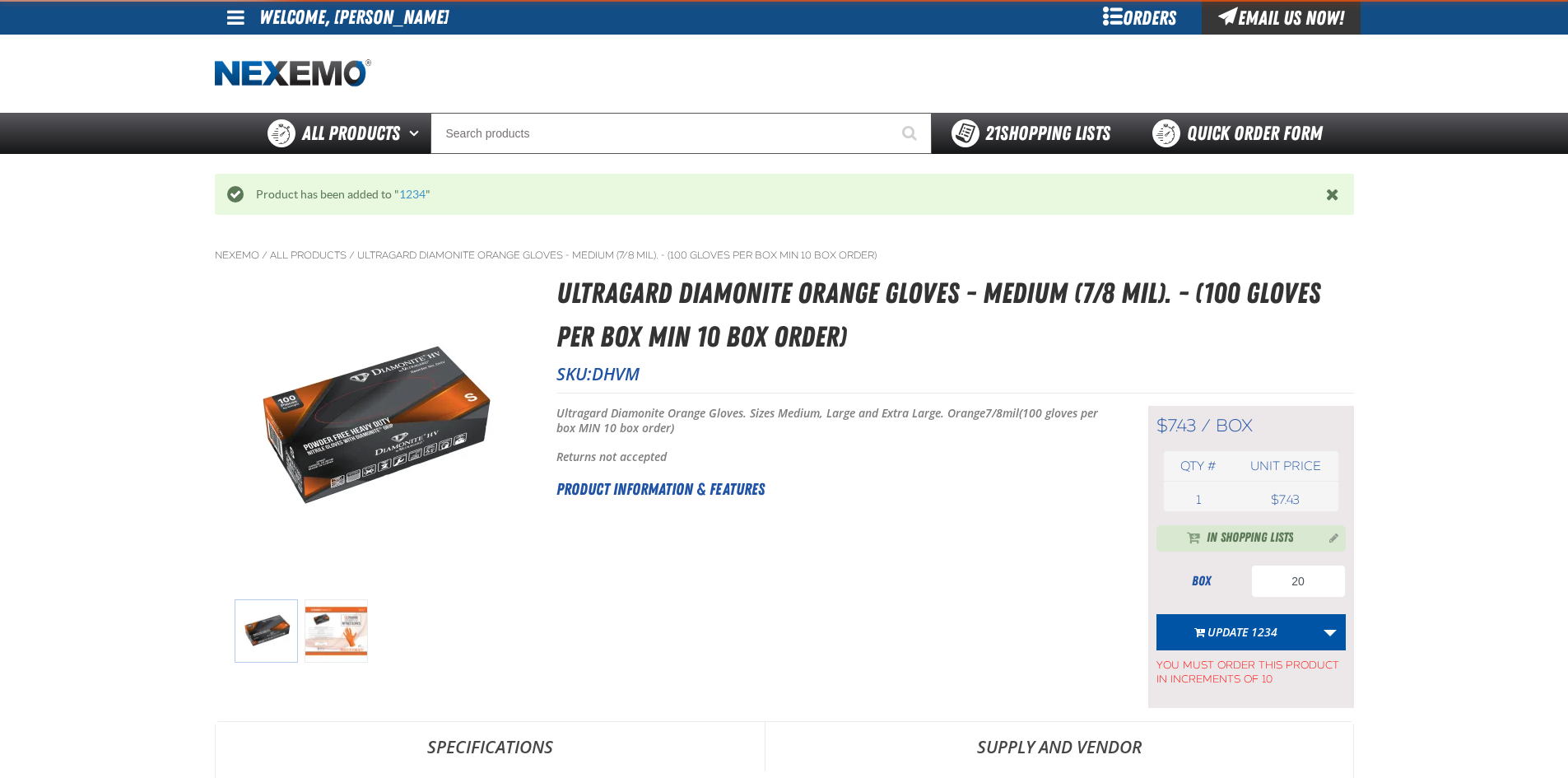
click at [985, 144] on strong "21" at bounding box center [993, 133] width 15 height 23
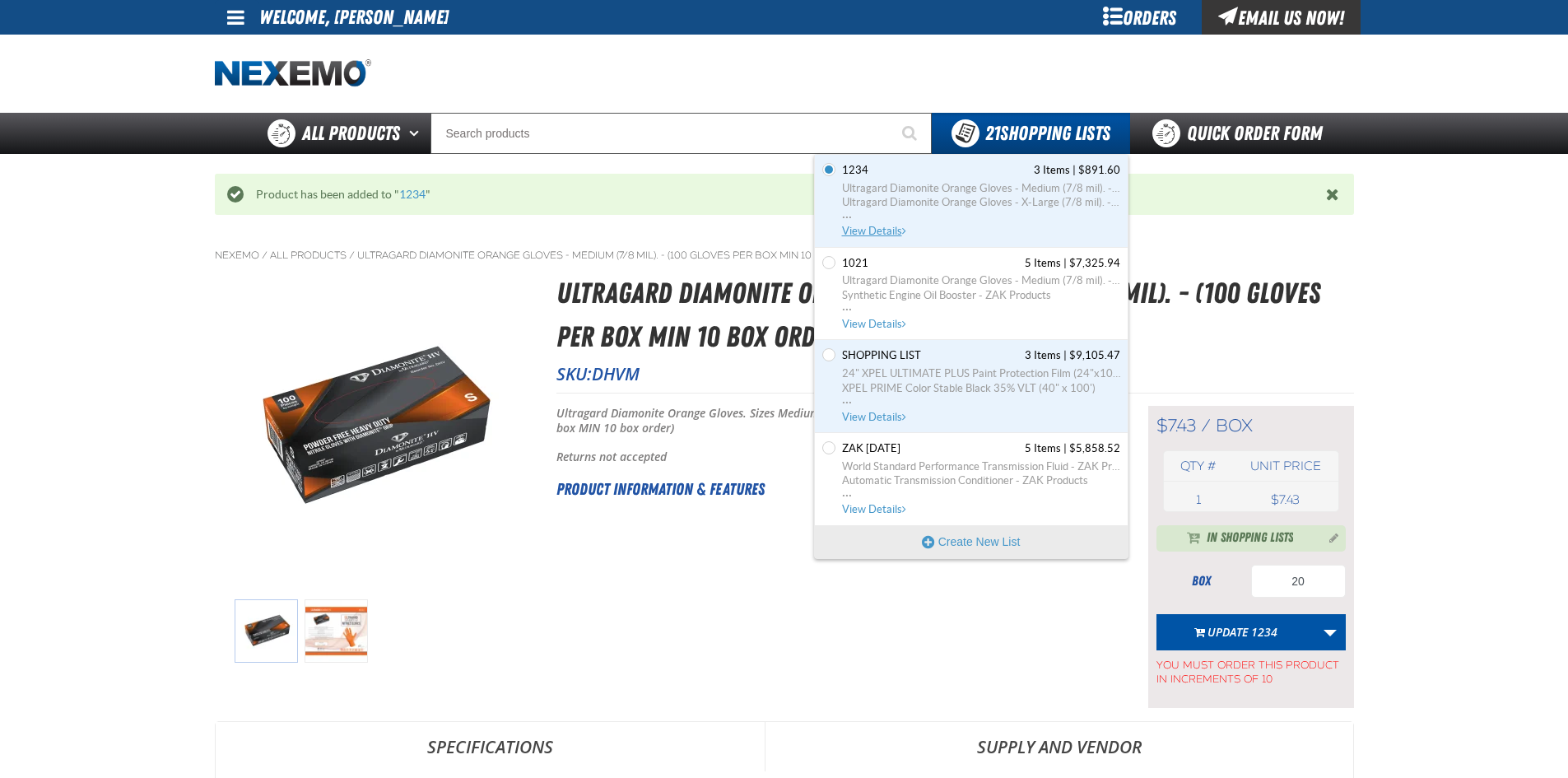
click at [935, 179] on link "1234 3 Items | $891.60 Ultragard Diamonite Orange Gloves - Medium (7/8 mil). - …" at bounding box center [979, 201] width 282 height 75
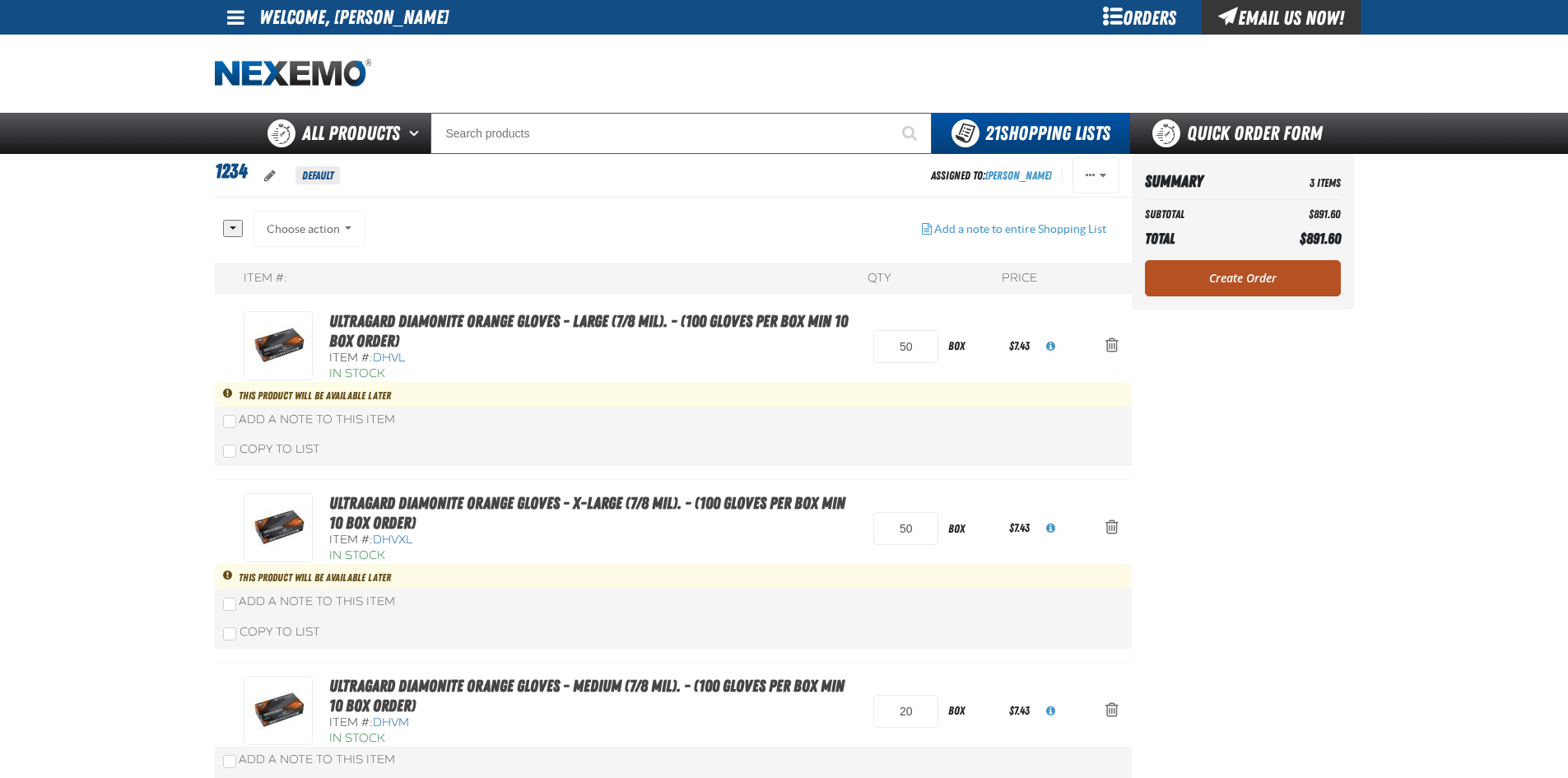
click at [1215, 289] on link "Create Order" at bounding box center [1243, 278] width 196 height 36
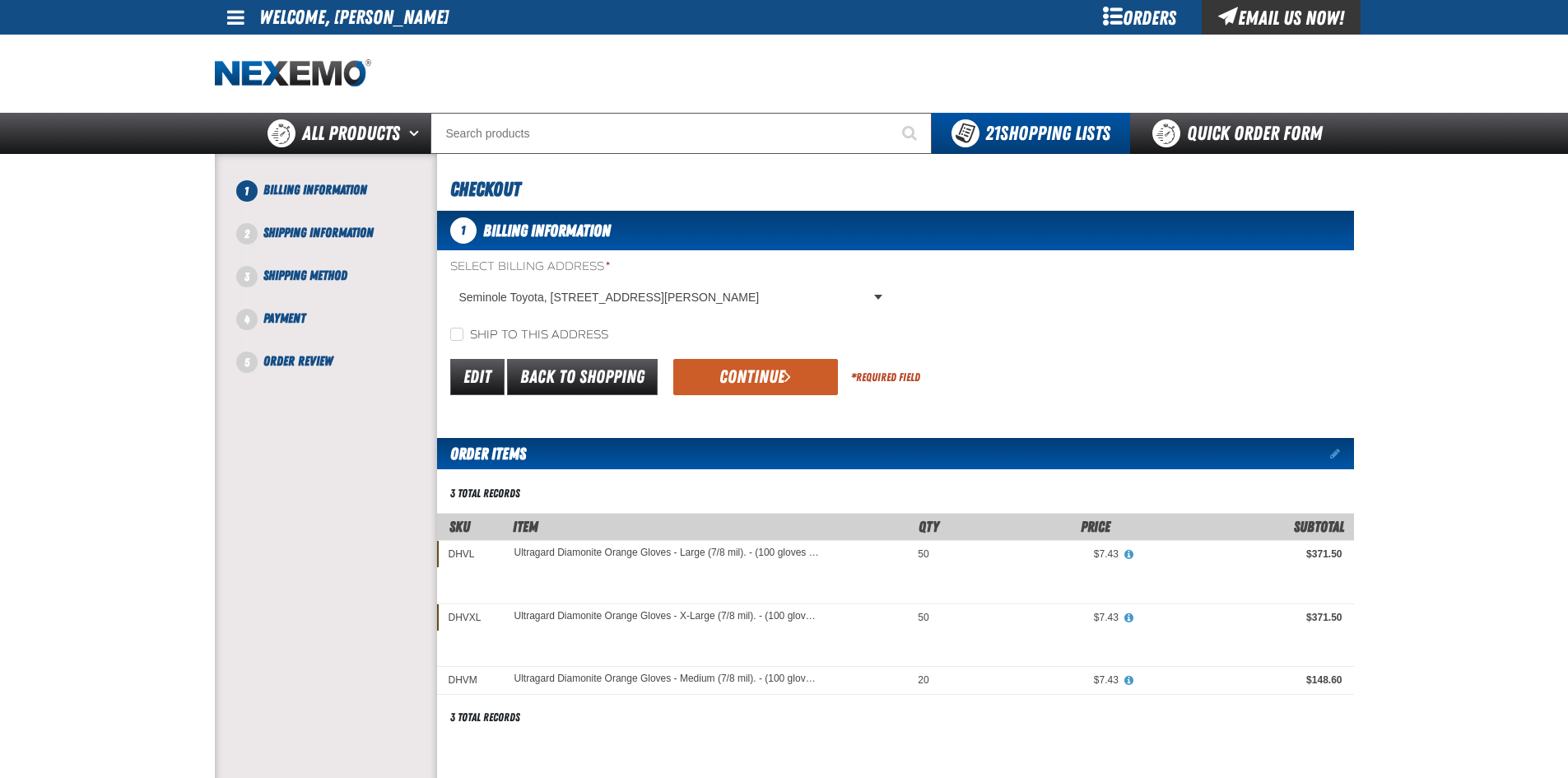
click at [547, 339] on label "Ship to this address" at bounding box center [529, 335] width 158 height 16
click at [463, 339] on input "Ship to this address" at bounding box center [456, 334] width 13 height 13
checkbox input "true"
click at [729, 389] on button "Continue" at bounding box center [755, 377] width 165 height 36
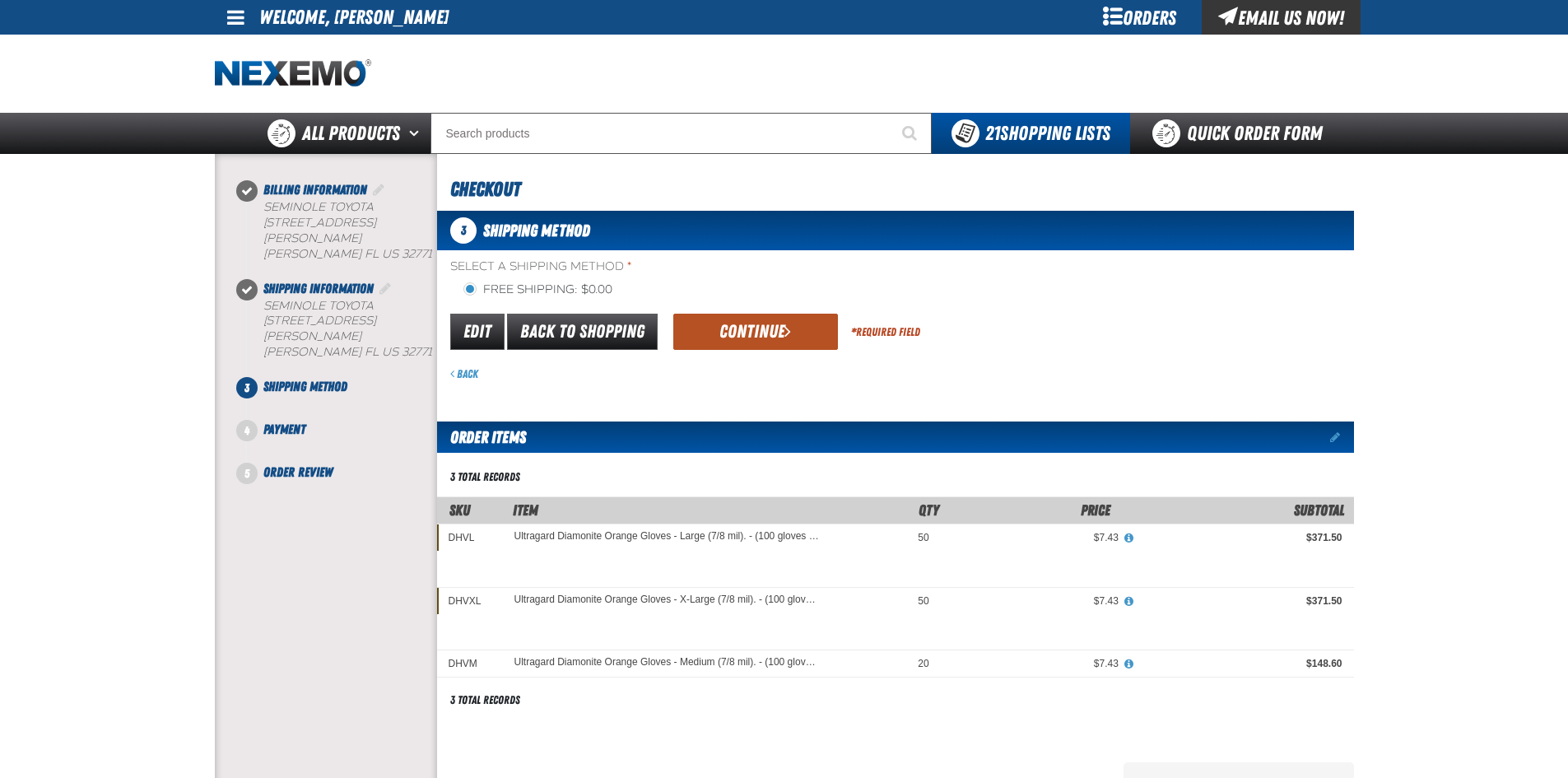
click at [711, 327] on button "Continue" at bounding box center [755, 332] width 165 height 36
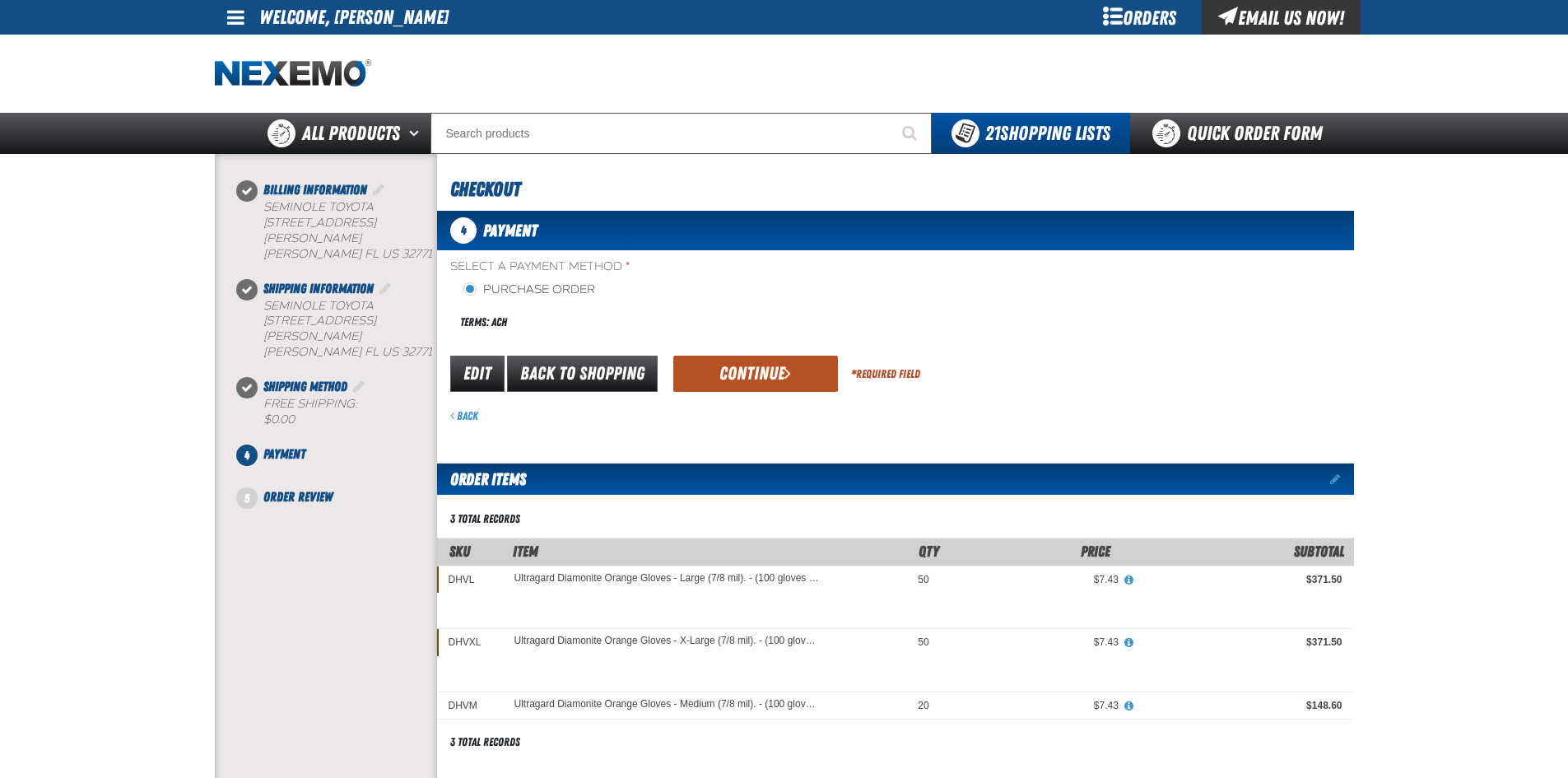
click at [723, 391] on div "Edit Back to Shopping Continue * Required Field" at bounding box center [895, 373] width 916 height 42
click at [704, 367] on button "Continue" at bounding box center [755, 373] width 165 height 36
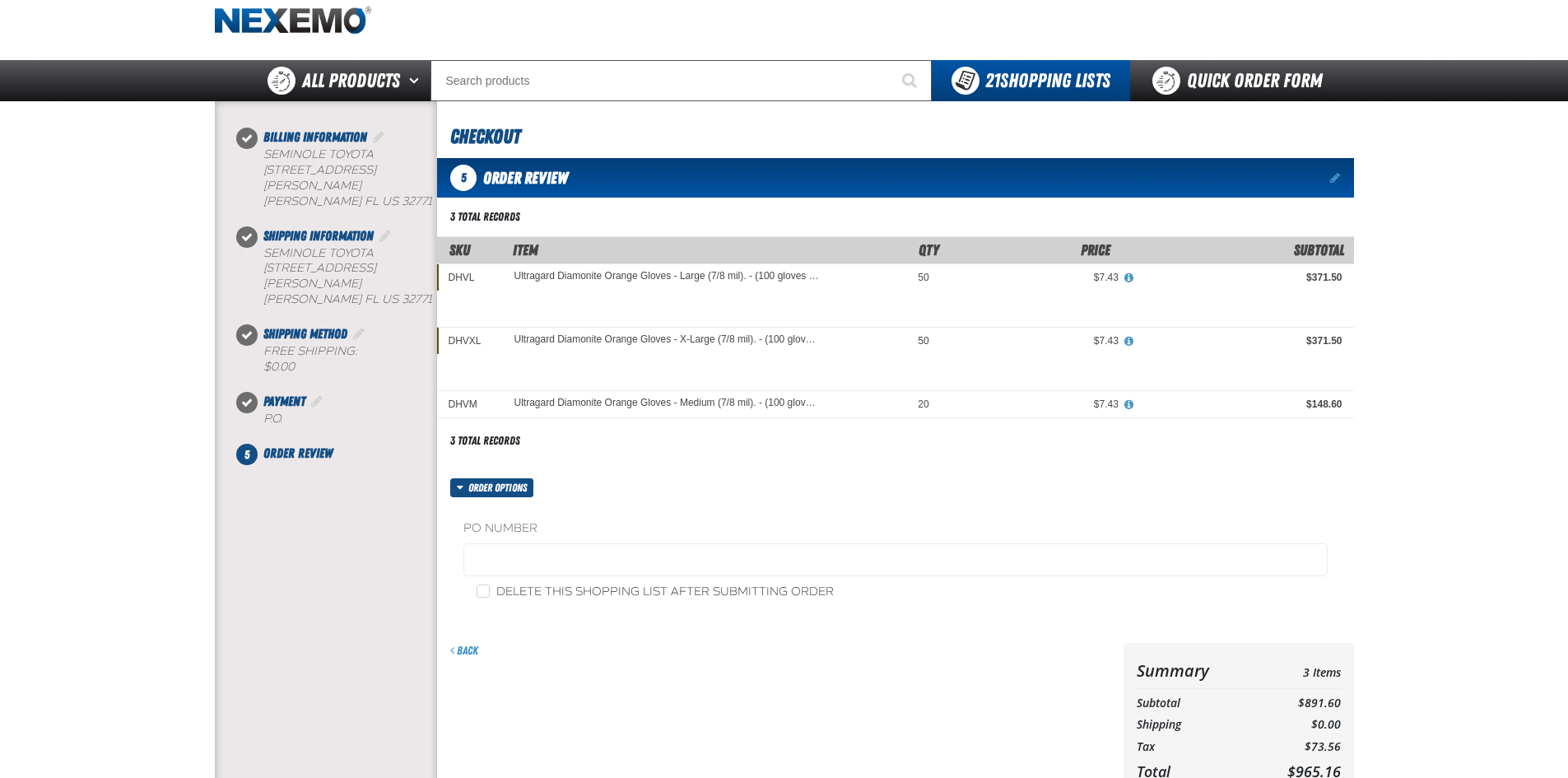
scroll to position [82, 0]
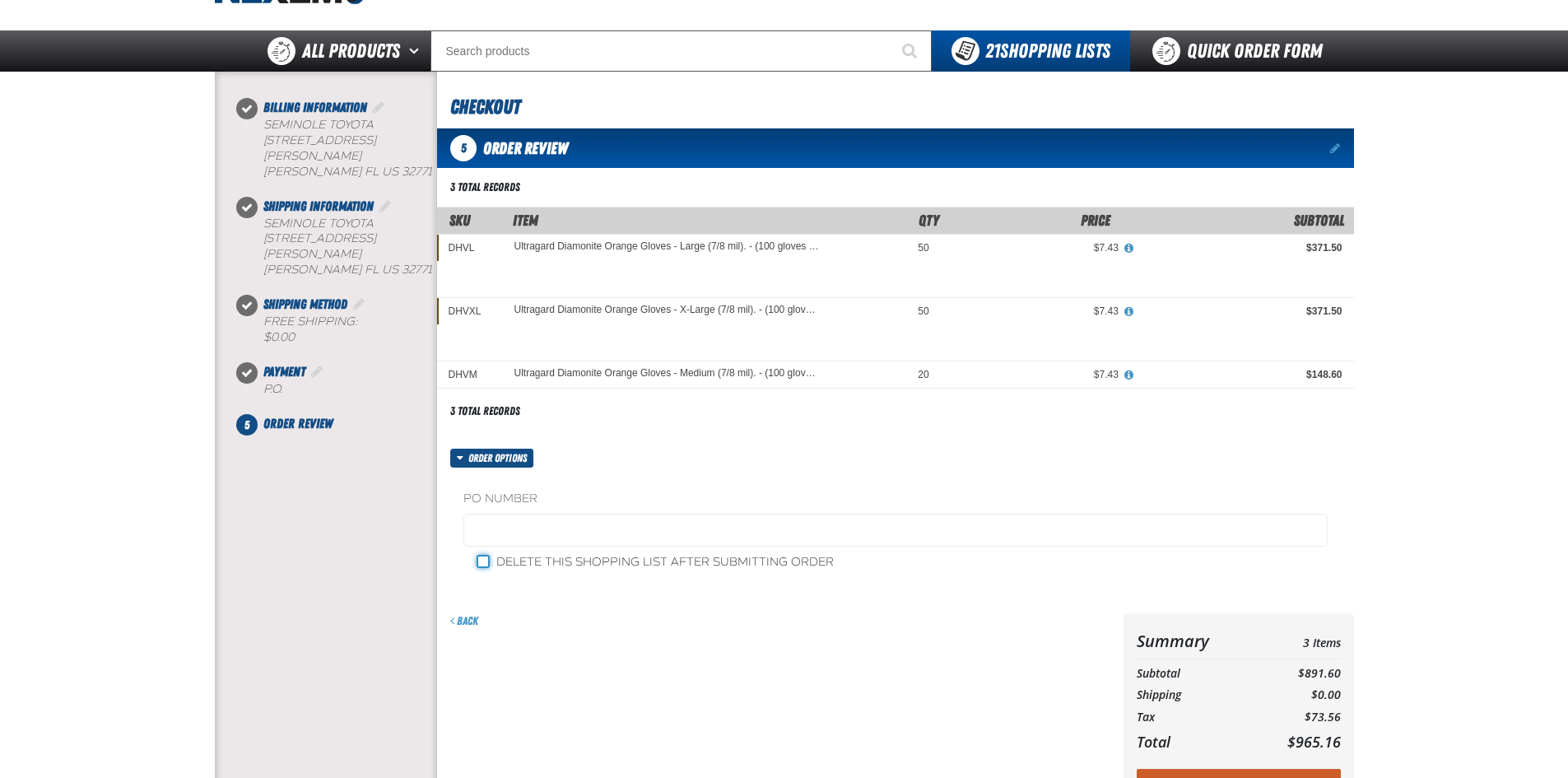
click at [488, 557] on input "Delete this shopping list after submitting order" at bounding box center [483, 561] width 13 height 13
checkbox input "true"
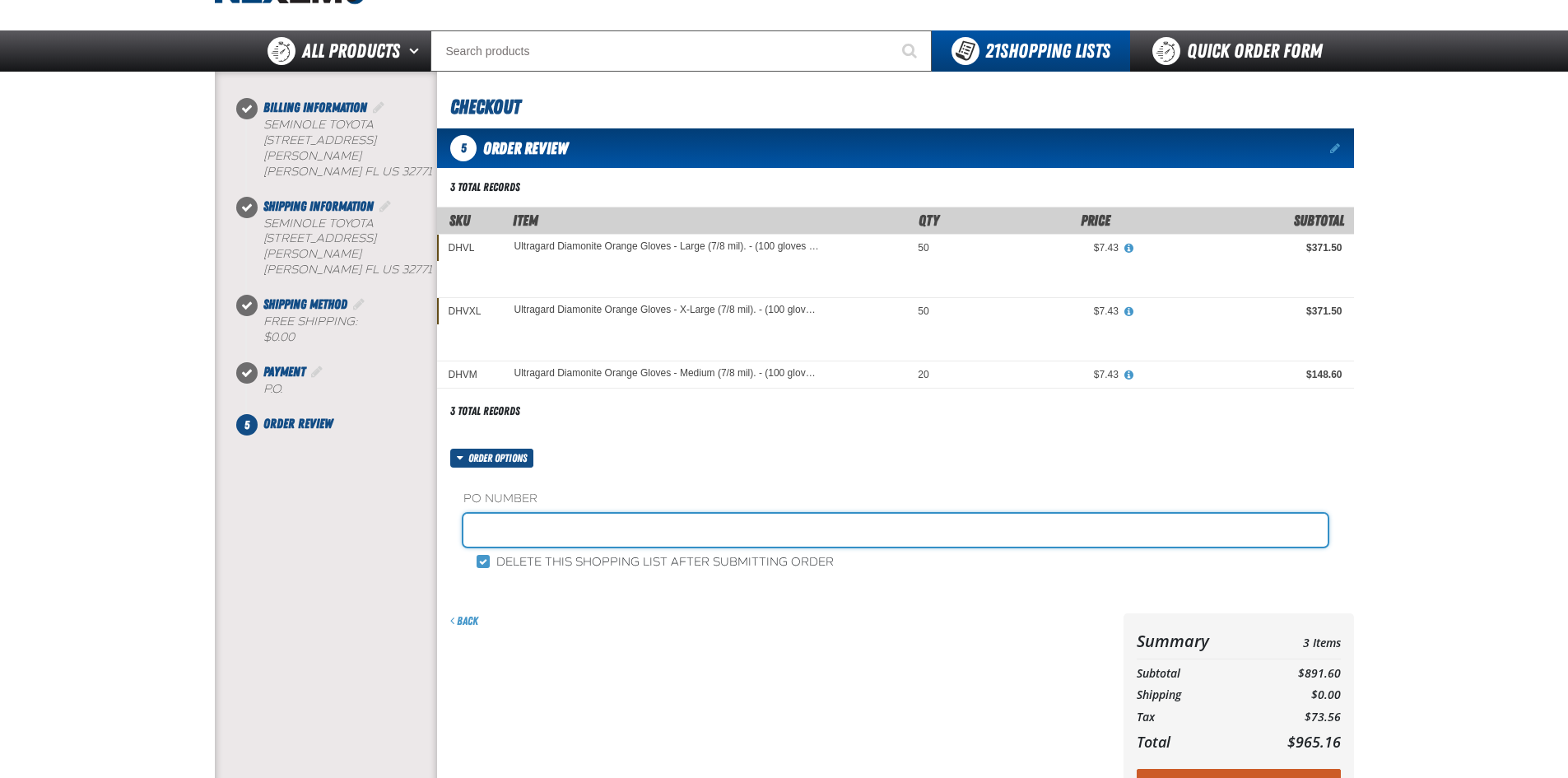
click at [529, 525] on input "text" at bounding box center [895, 530] width 865 height 33
type input "STOCK JR"
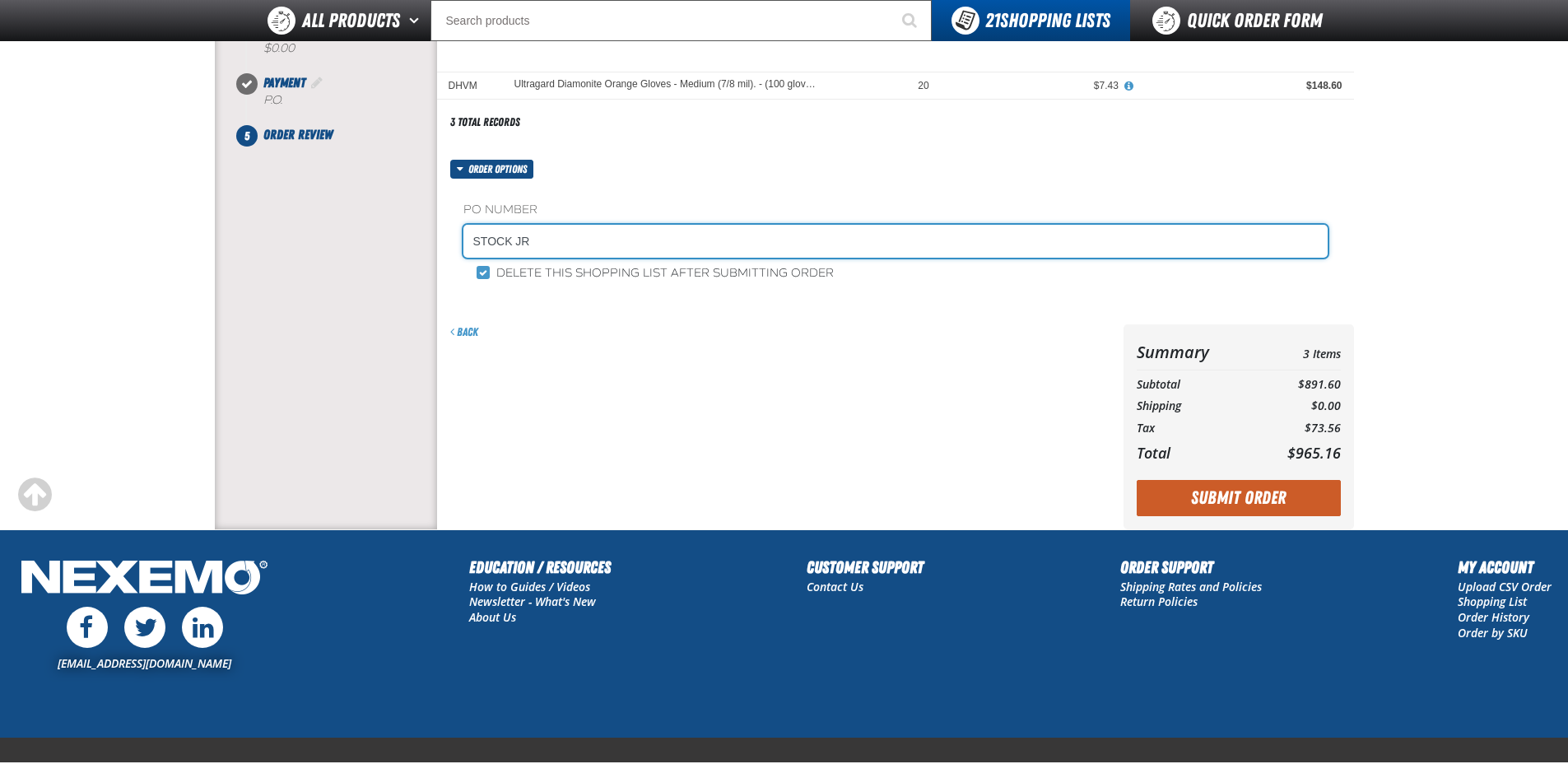
scroll to position [396, 0]
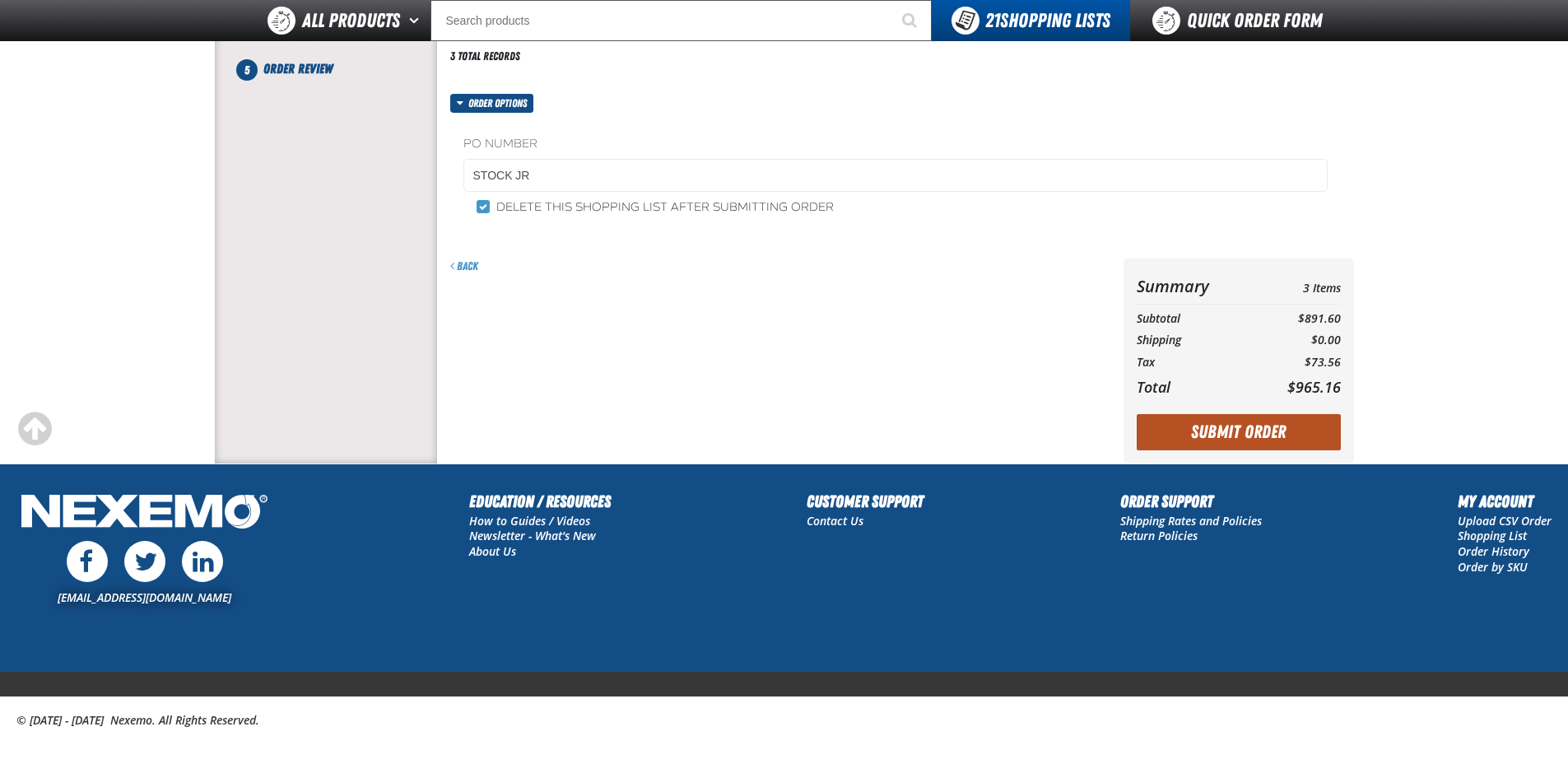
click at [1206, 420] on button "Submit Order" at bounding box center [1238, 432] width 204 height 36
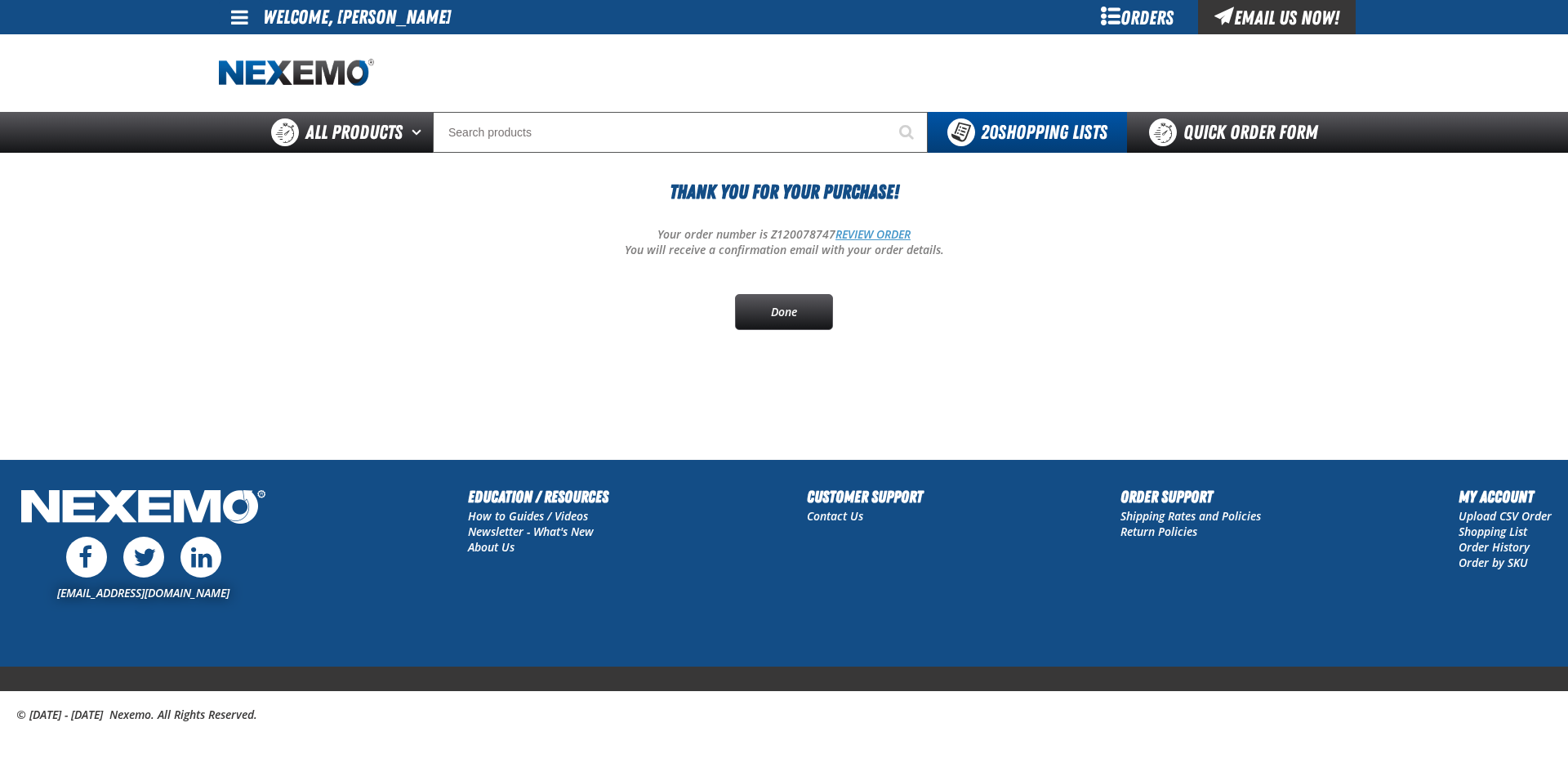
click at [844, 239] on link "REVIEW ORDER" at bounding box center [873, 234] width 75 height 16
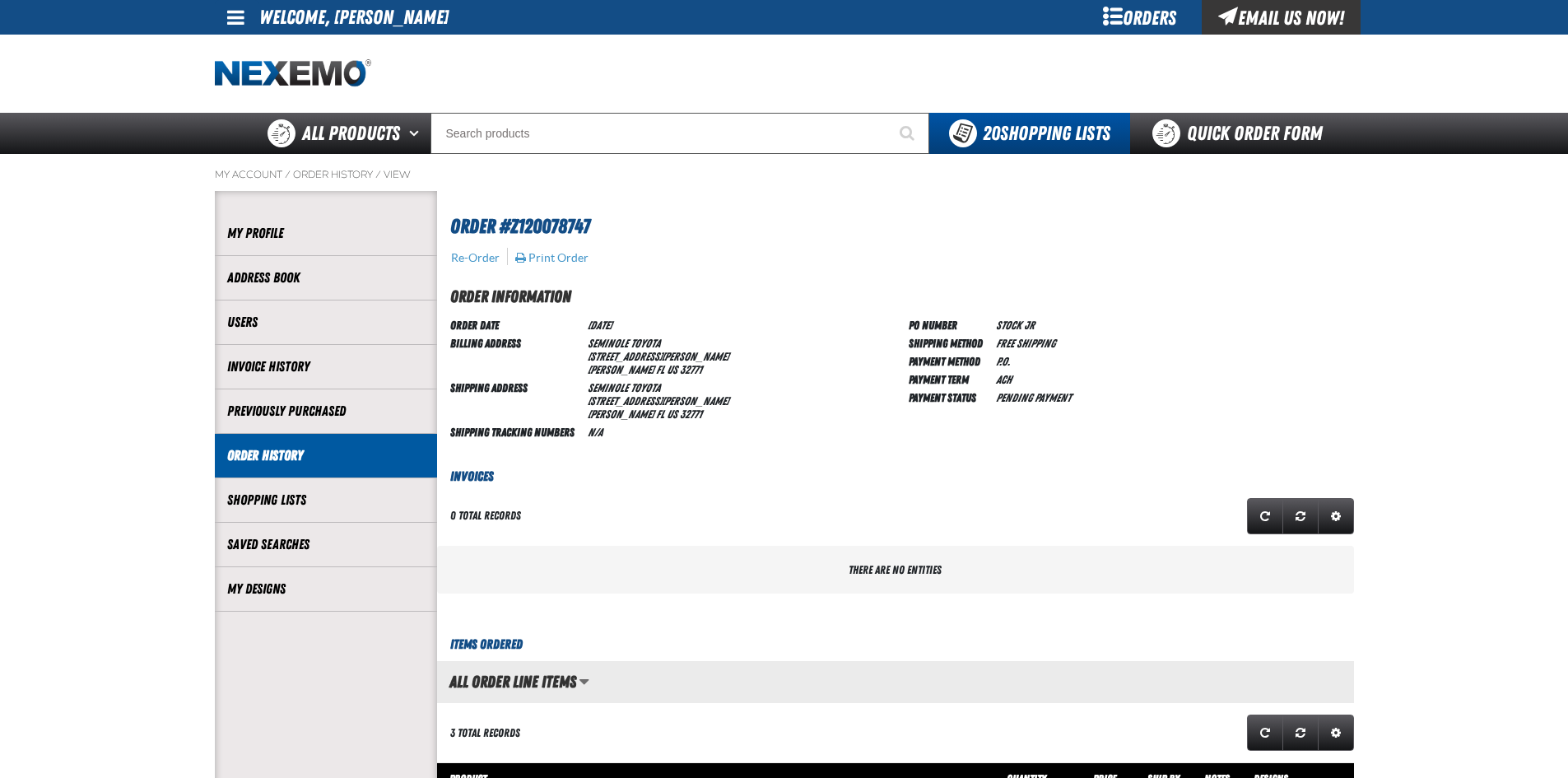
scroll to position [1, 1]
click at [553, 251] on button "Print Order" at bounding box center [552, 257] width 74 height 15
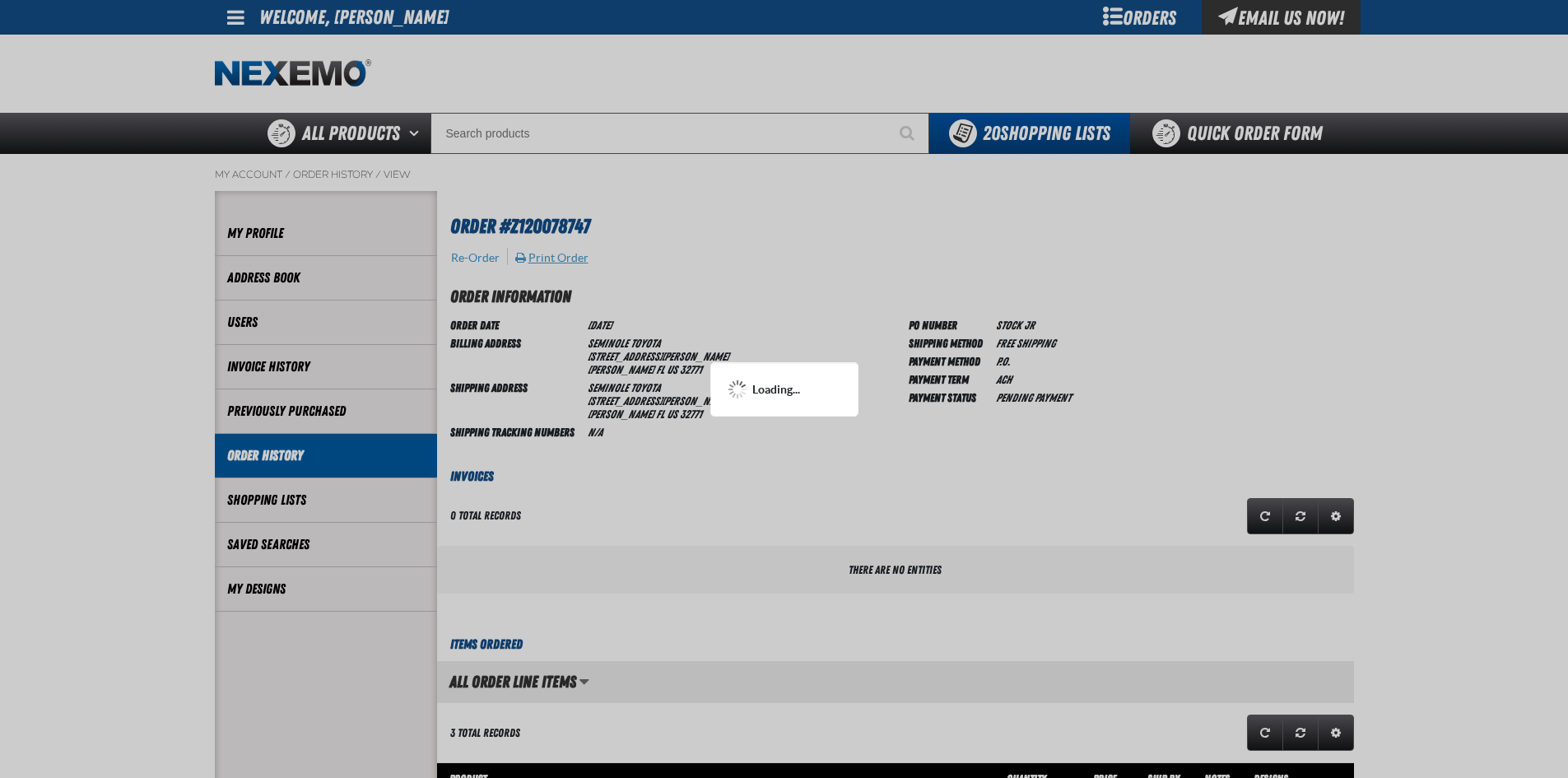
scroll to position [0, 0]
click at [817, 339] on div at bounding box center [784, 389] width 1568 height 778
click at [677, 321] on div at bounding box center [784, 389] width 1568 height 778
drag, startPoint x: 652, startPoint y: 297, endPoint x: 553, endPoint y: 252, distance: 108.7
click at [625, 290] on div at bounding box center [784, 389] width 1568 height 778
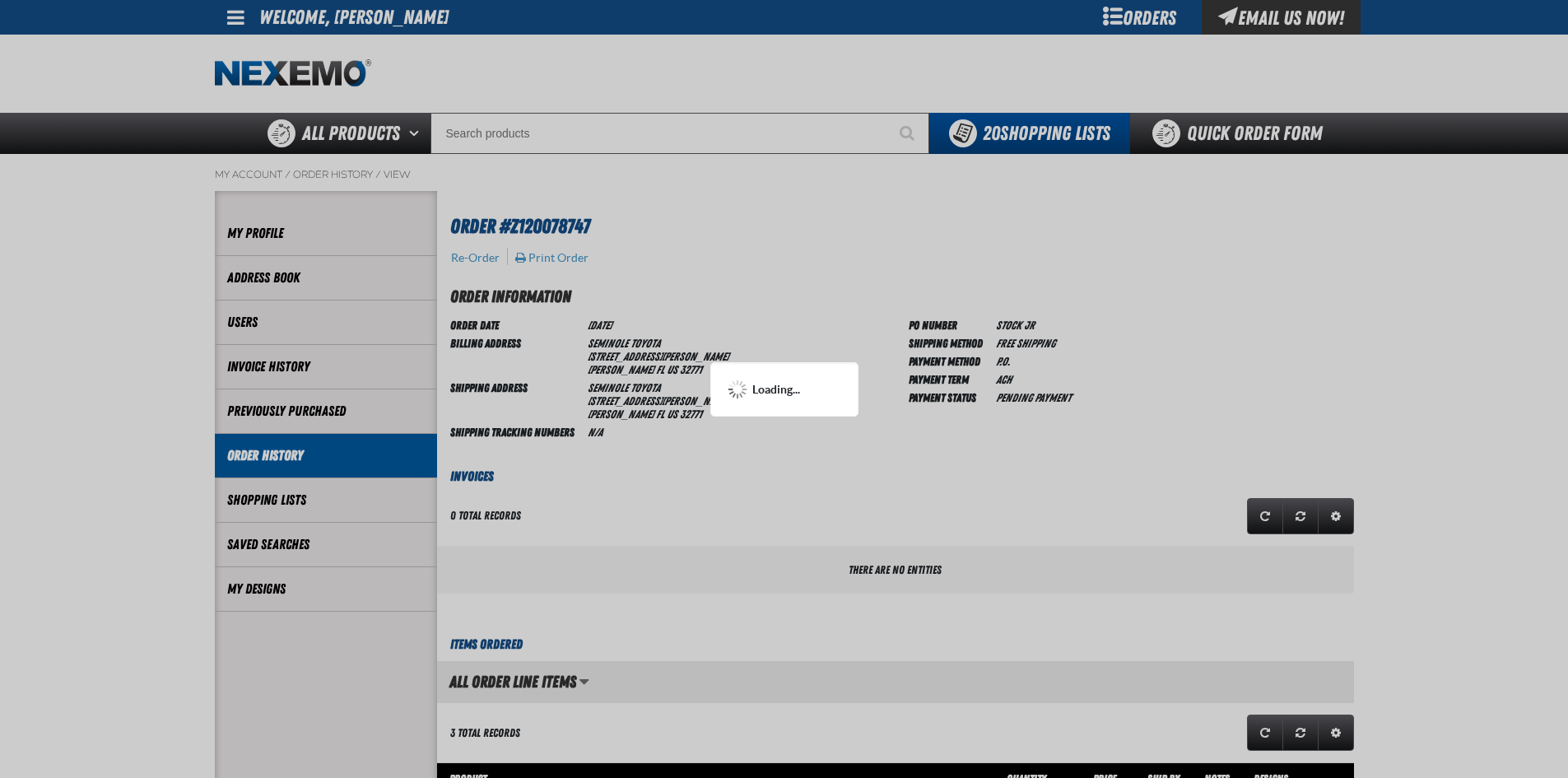
click at [549, 250] on div at bounding box center [784, 389] width 1568 height 778
click at [548, 250] on div at bounding box center [784, 389] width 1568 height 778
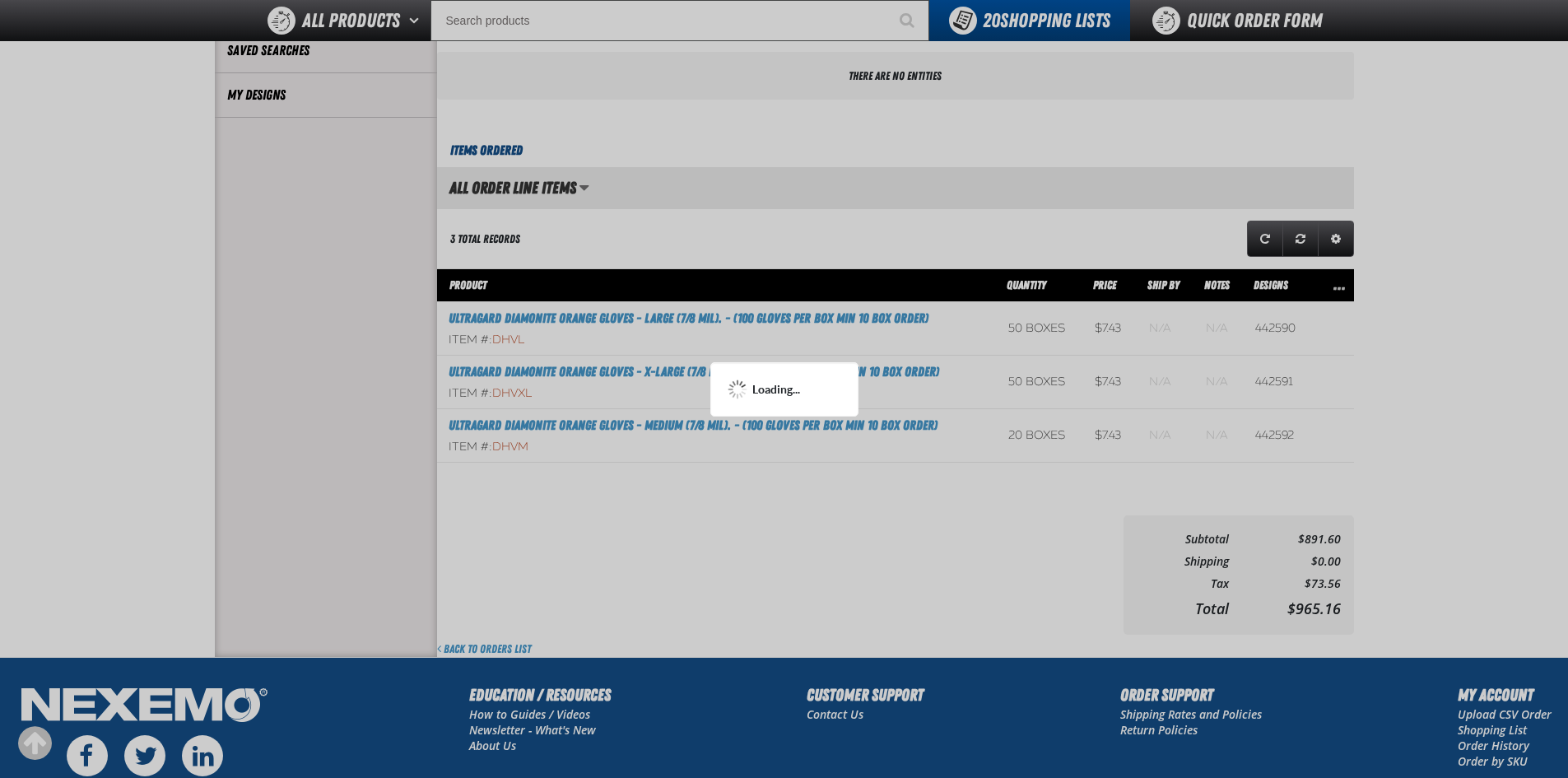
scroll to position [576, 0]
